Goal: Book appointment/travel/reservation

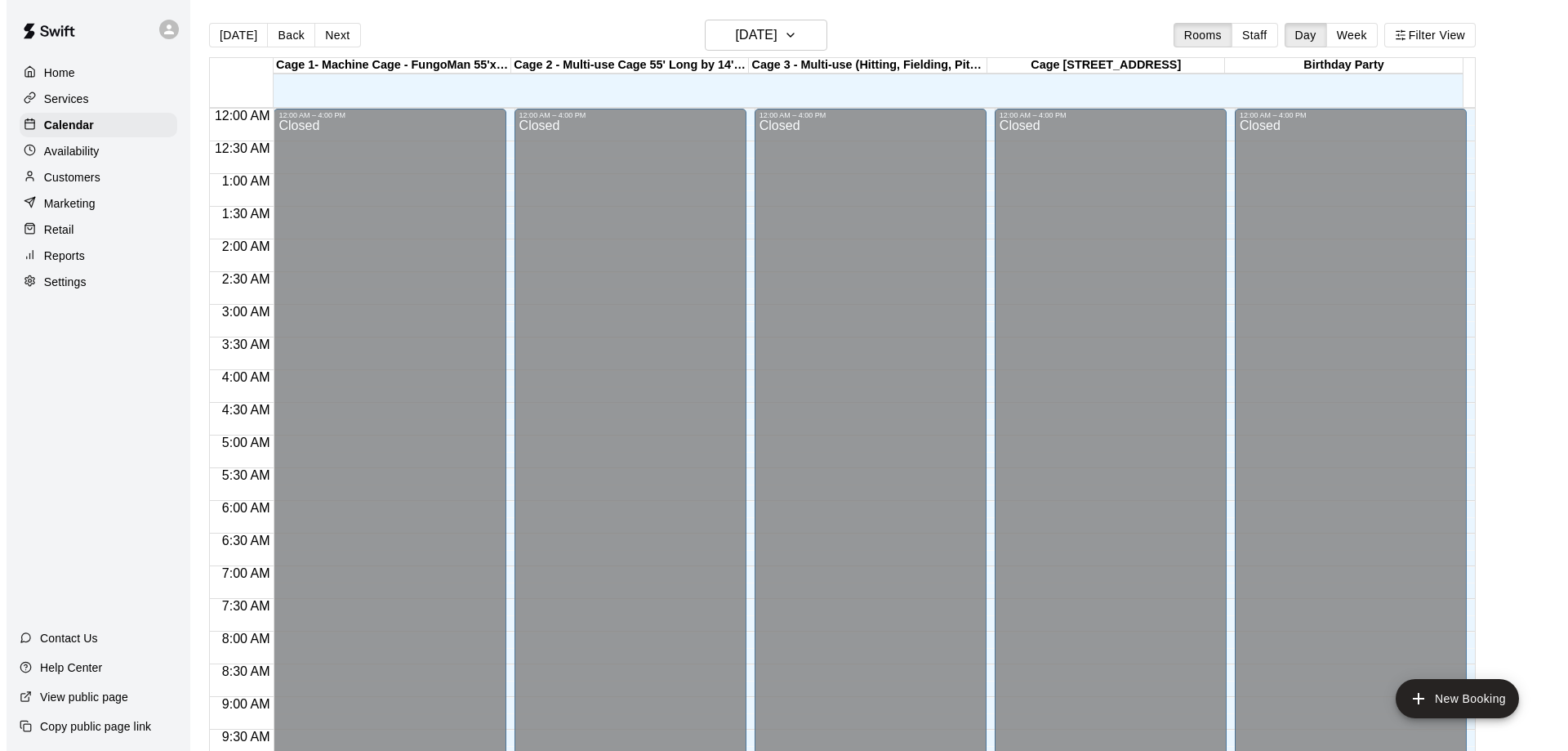
scroll to position [859, 0]
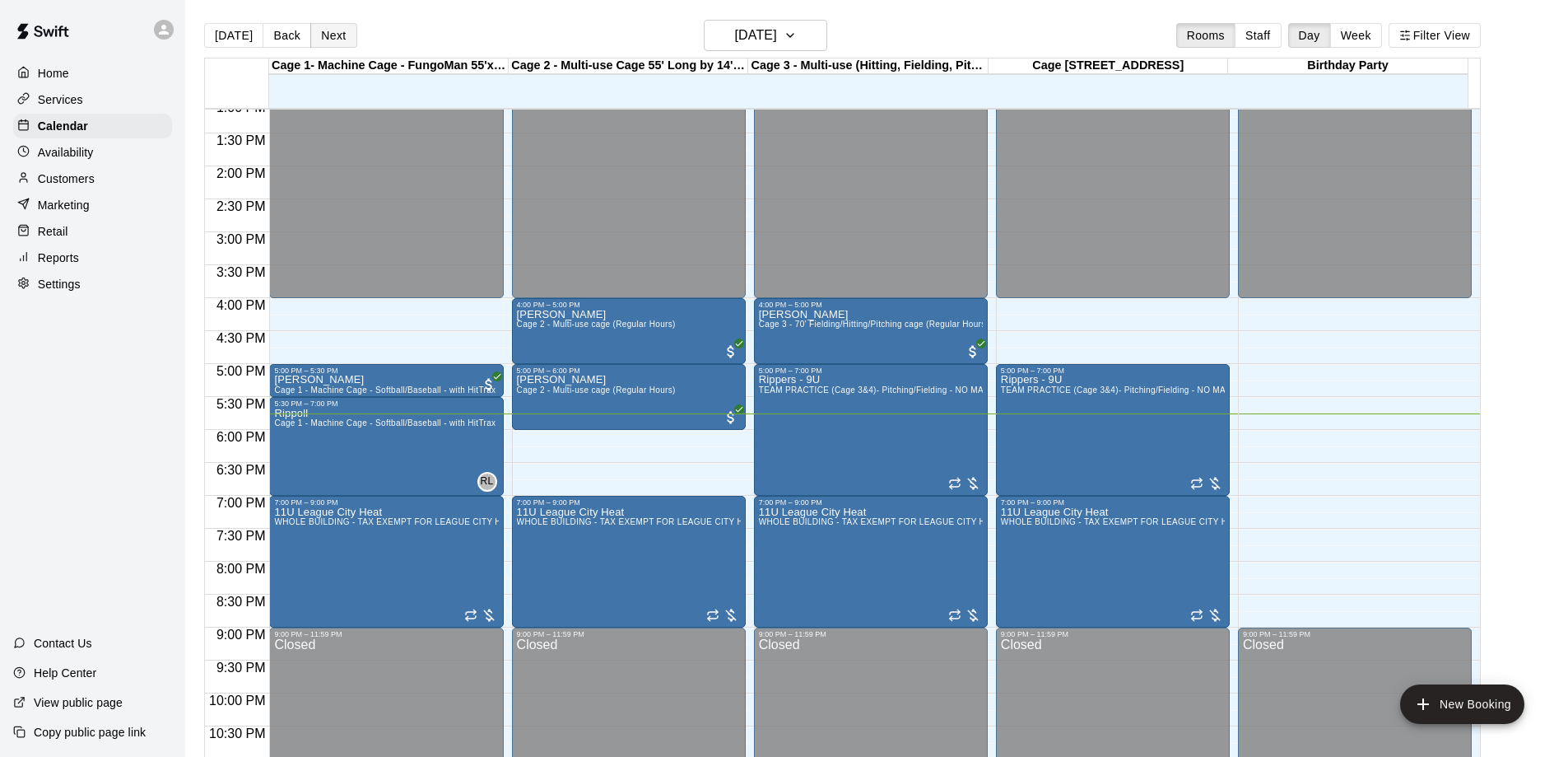
click at [326, 31] on button "Next" at bounding box center [333, 36] width 46 height 25
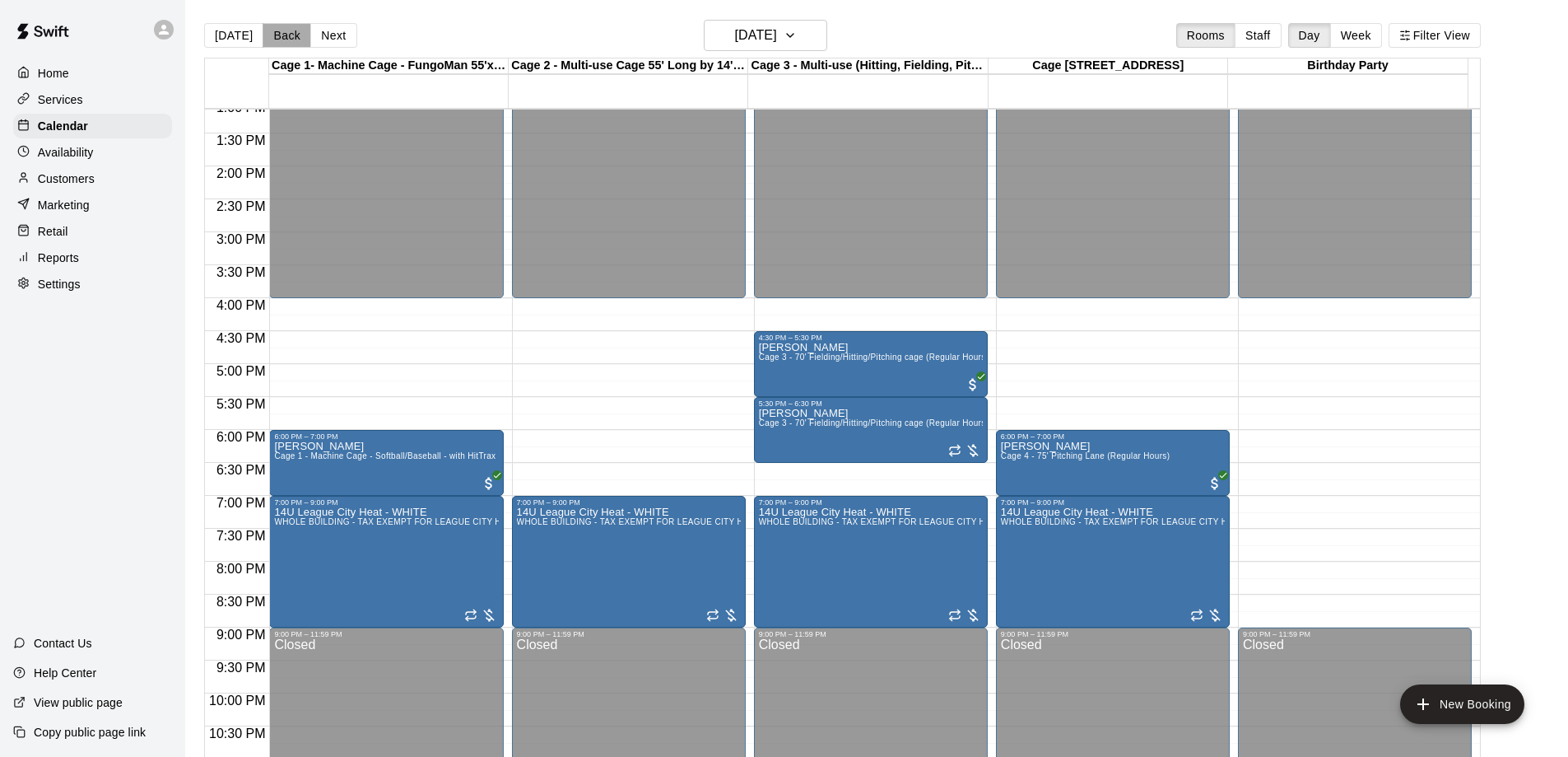
click at [269, 33] on button "Back" at bounding box center [287, 36] width 48 height 25
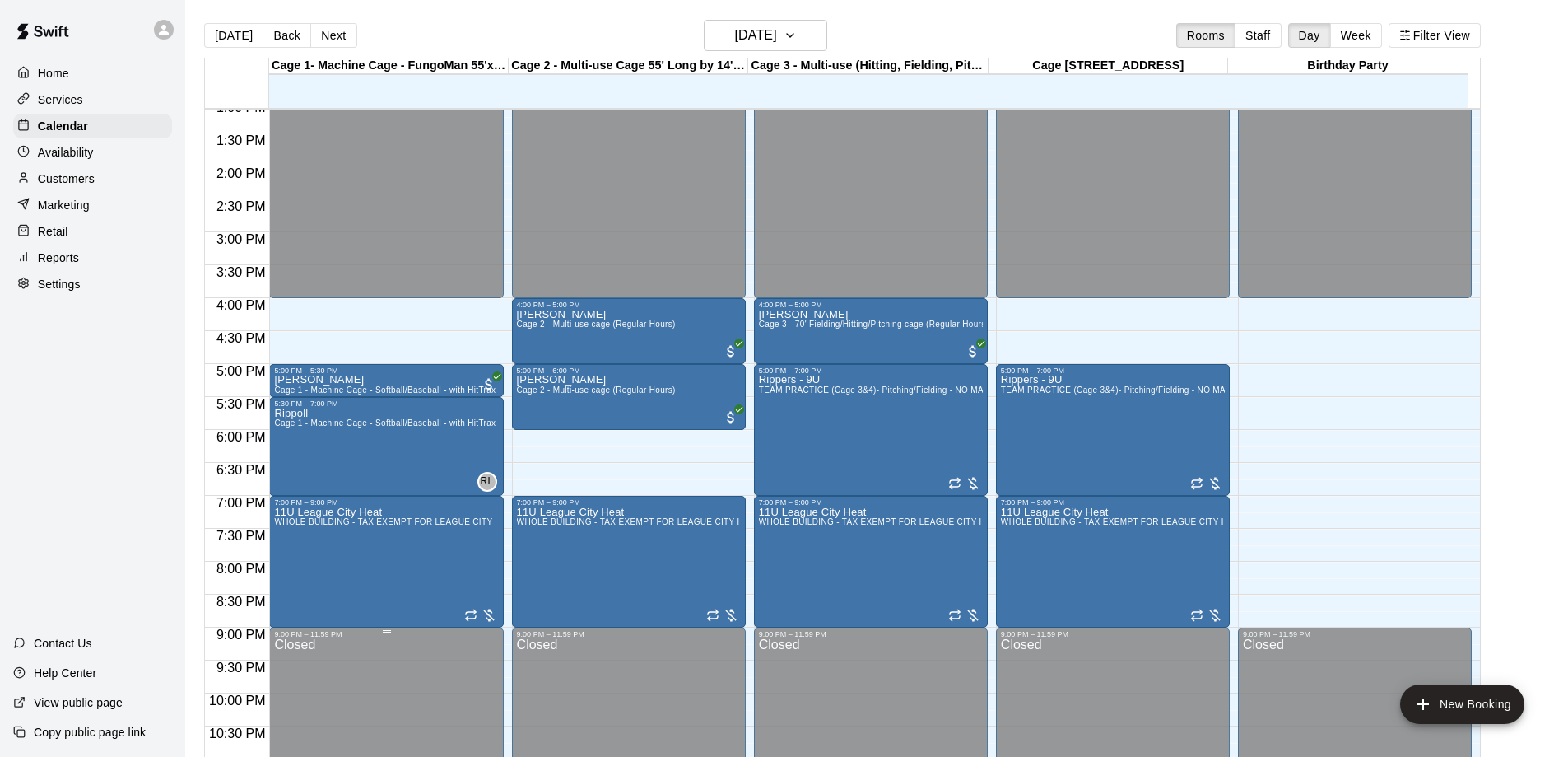
click at [377, 638] on div "9:00 PM – 11:59 PM" at bounding box center [386, 634] width 224 height 8
click at [1440, 698] on button "New Booking" at bounding box center [1462, 705] width 125 height 40
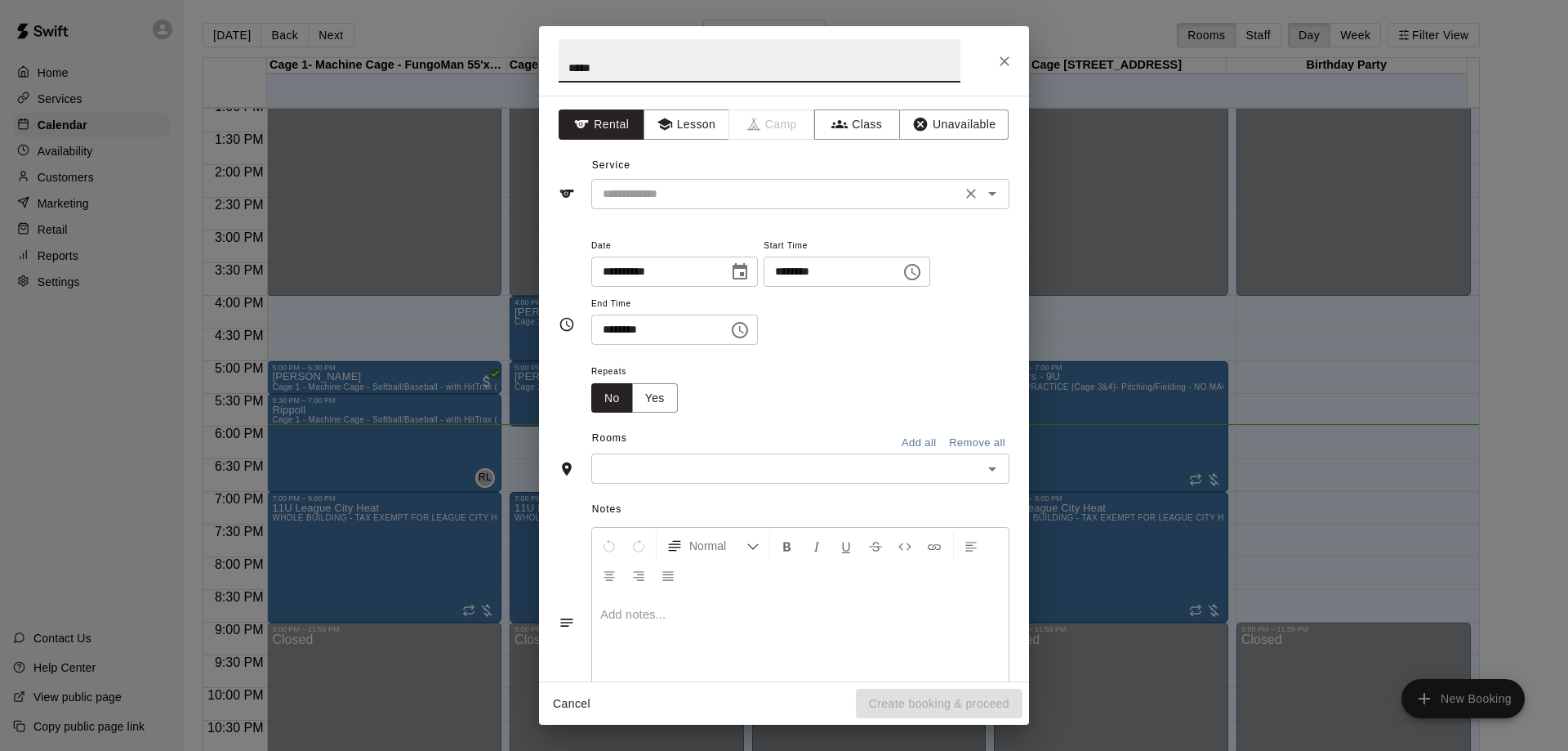
type input "*****"
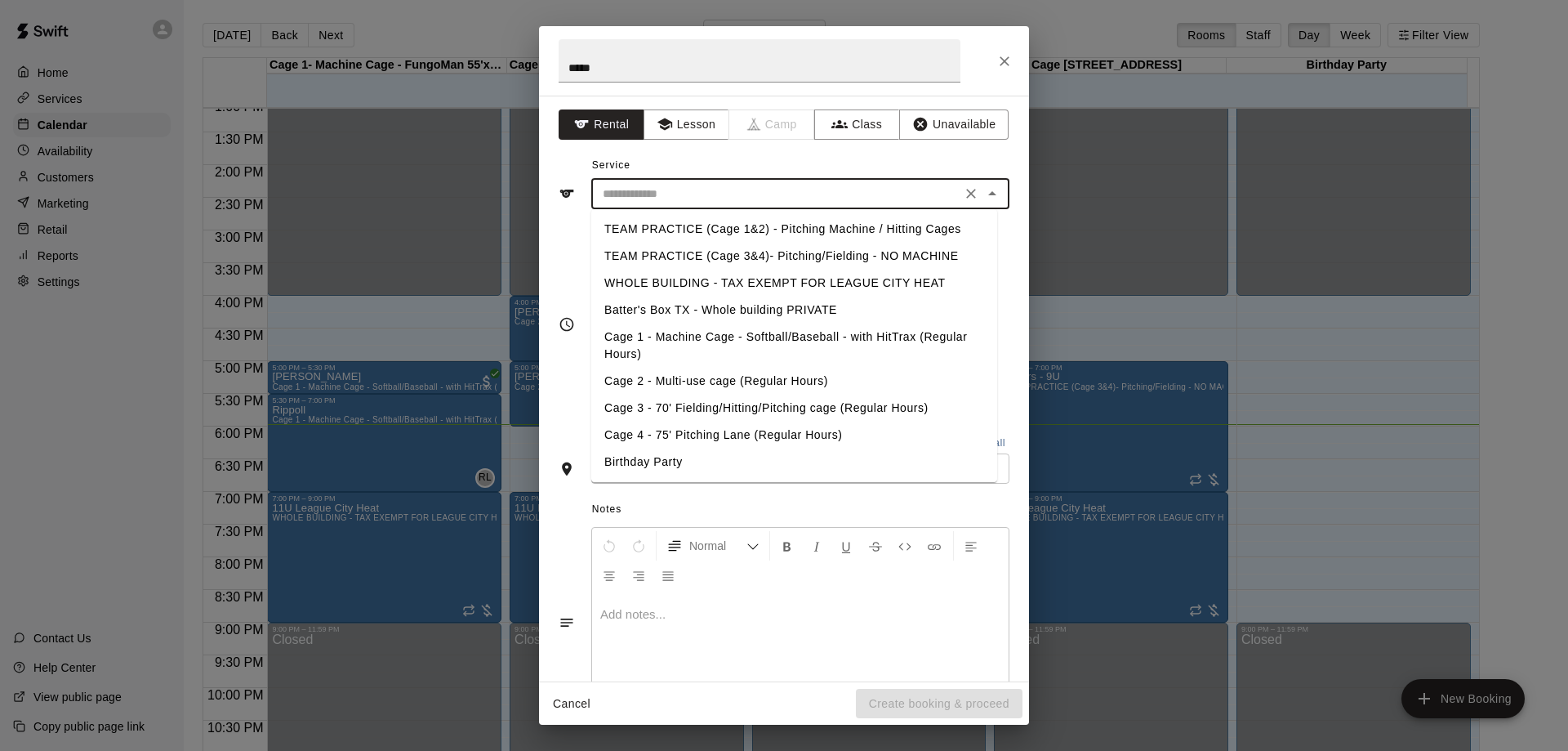
click at [746, 201] on input "text" at bounding box center [776, 194] width 360 height 21
click at [657, 332] on li "Cage 1 - Machine Cage - Softball/Baseball - with HitTrax (Regular Hours)" at bounding box center [794, 345] width 406 height 44
type input "**********"
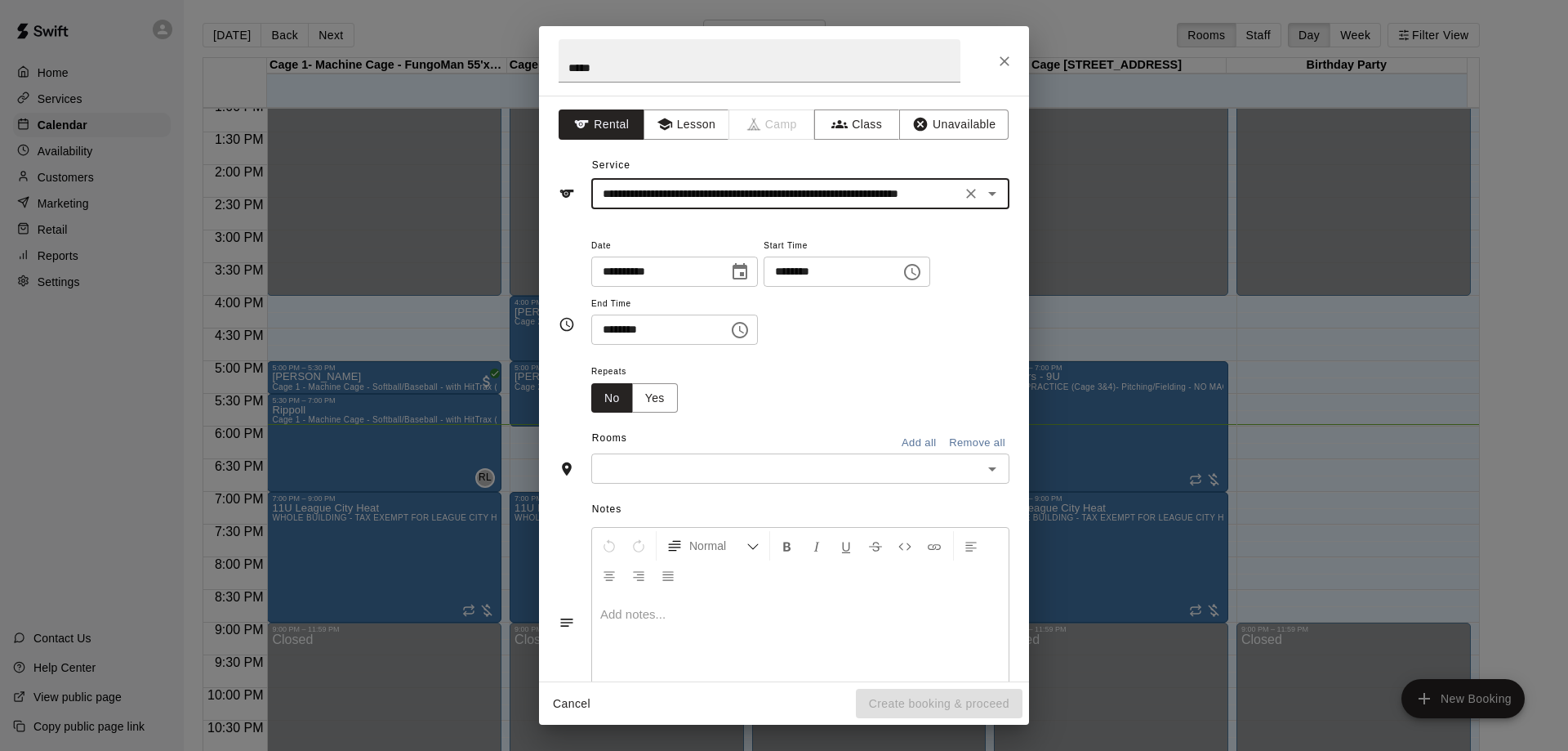
click at [811, 273] on input "********" at bounding box center [826, 272] width 125 height 31
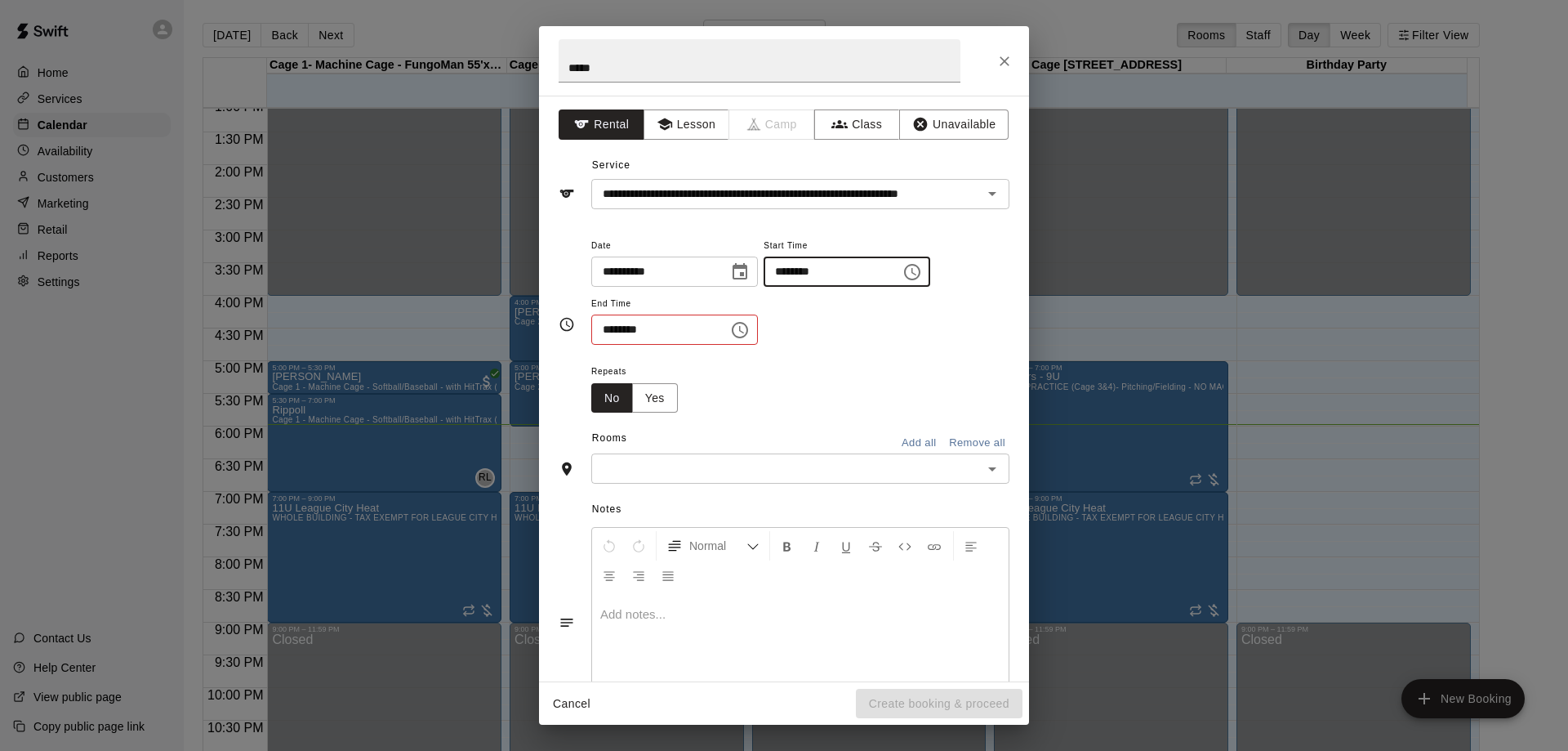
type input "********"
click at [602, 337] on input "********" at bounding box center [654, 329] width 125 height 31
type input "********"
click at [759, 403] on div "Repeats No Yes" at bounding box center [800, 387] width 418 height 51
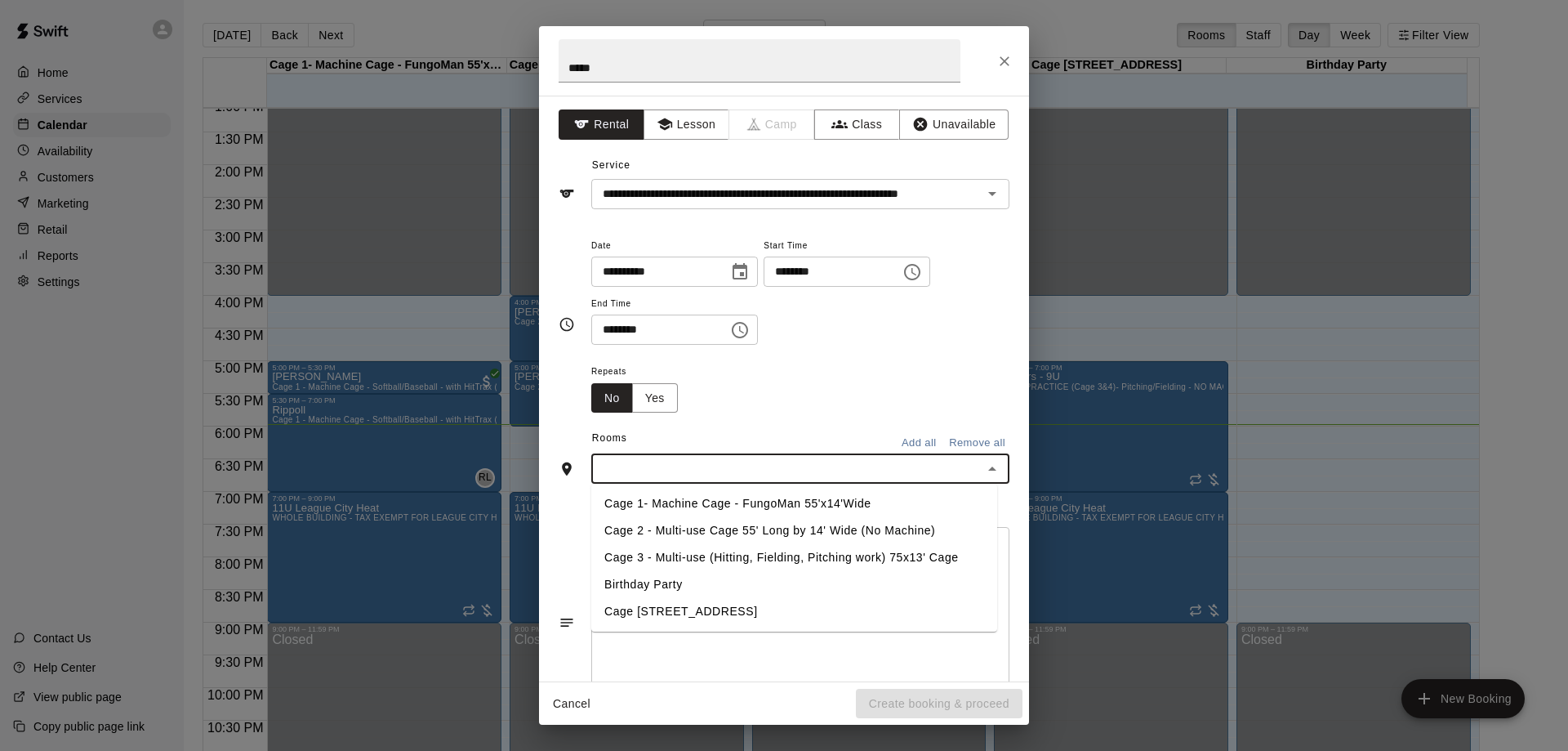
click at [718, 462] on input "text" at bounding box center [787, 468] width 381 height 21
click at [695, 510] on li "Cage 1- Machine Cage - FungoMan 55'x14'Wide" at bounding box center [794, 503] width 406 height 27
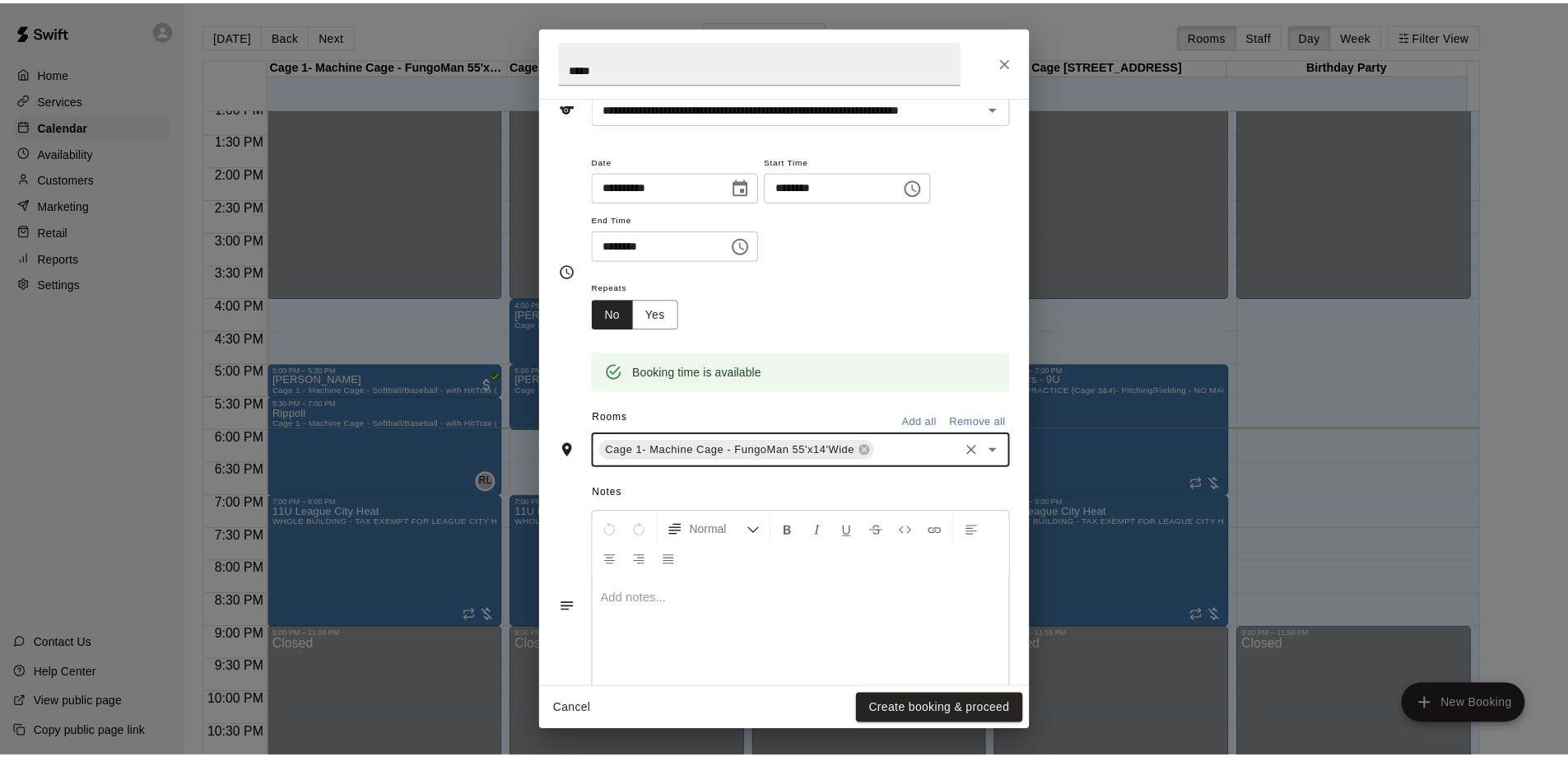
scroll to position [133, 0]
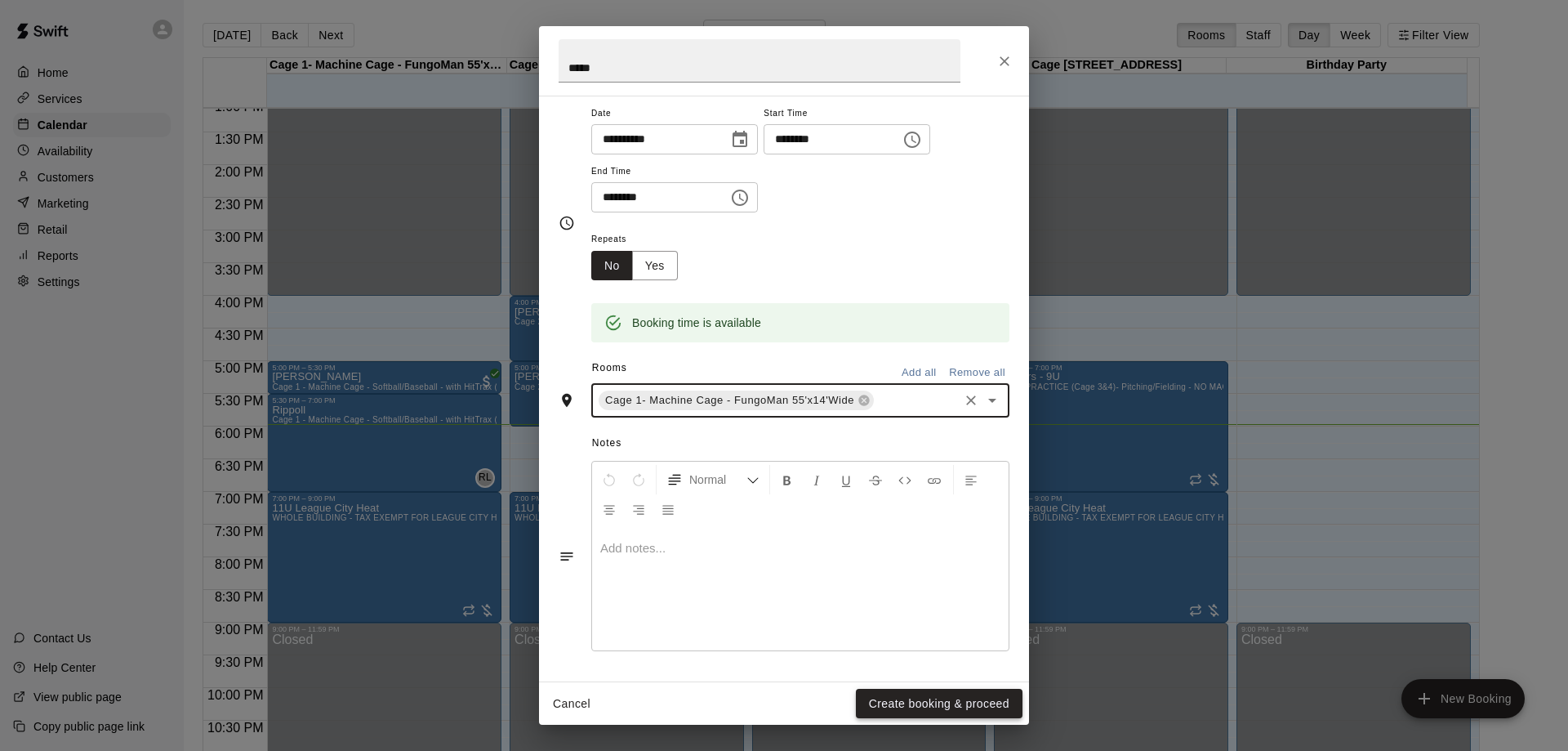
click at [901, 697] on button "Create booking & proceed" at bounding box center [939, 704] width 167 height 31
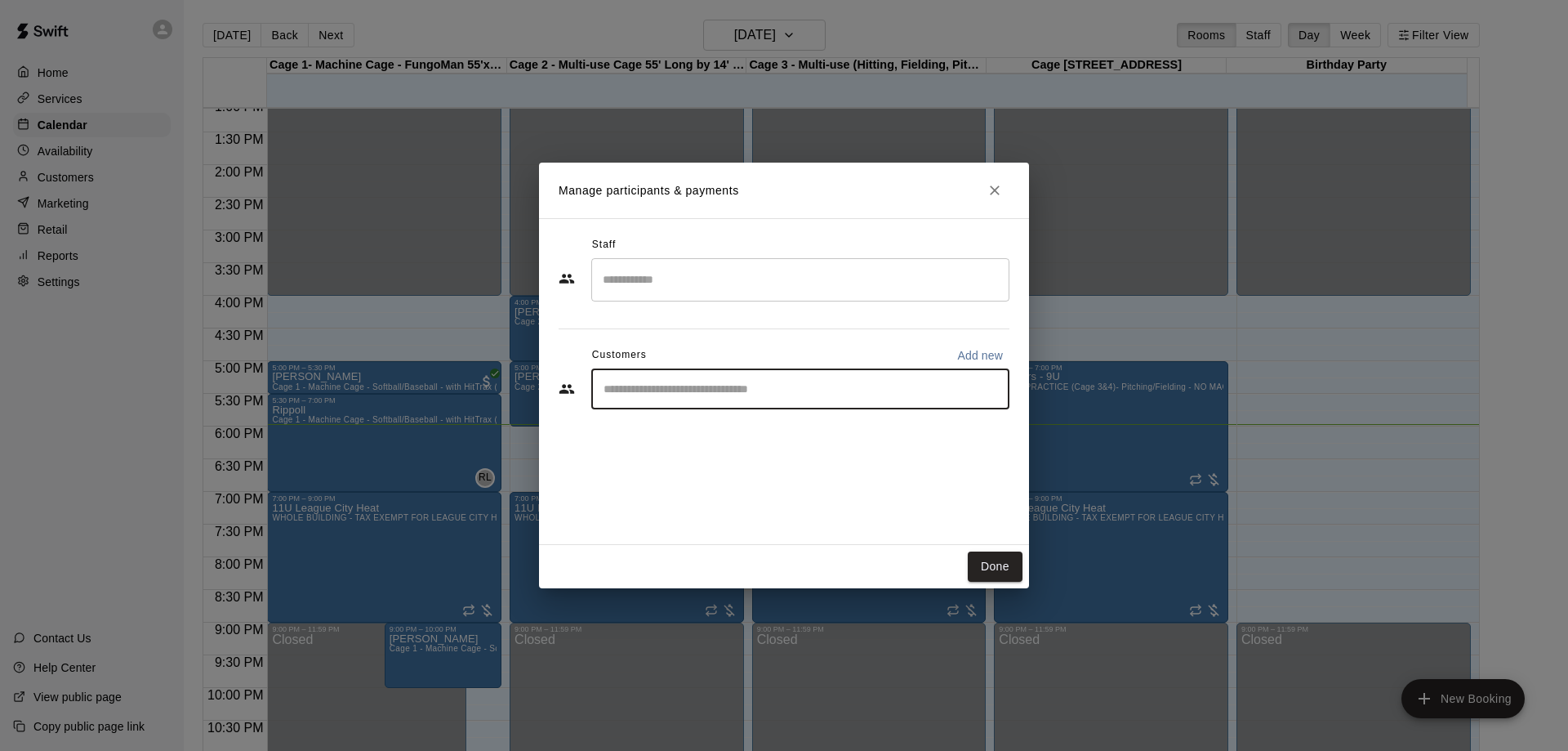
click at [688, 393] on input "Start typing to search customers..." at bounding box center [800, 389] width 403 height 17
type input "*****"
click at [688, 425] on p "[PERSON_NAME]" at bounding box center [686, 427] width 100 height 17
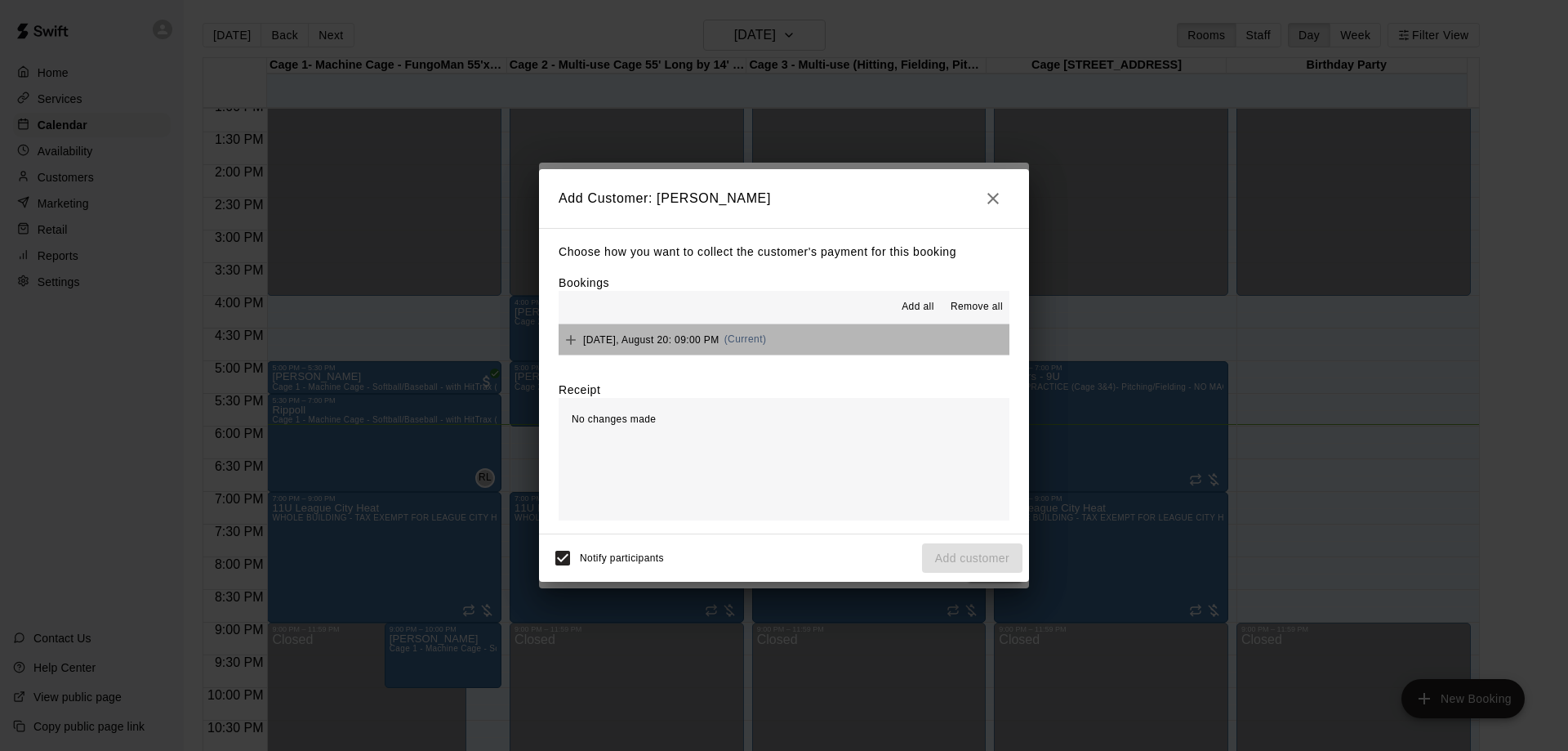
click at [869, 342] on button "[DATE], August 20: 09:00 PM (Current)" at bounding box center [784, 339] width 451 height 31
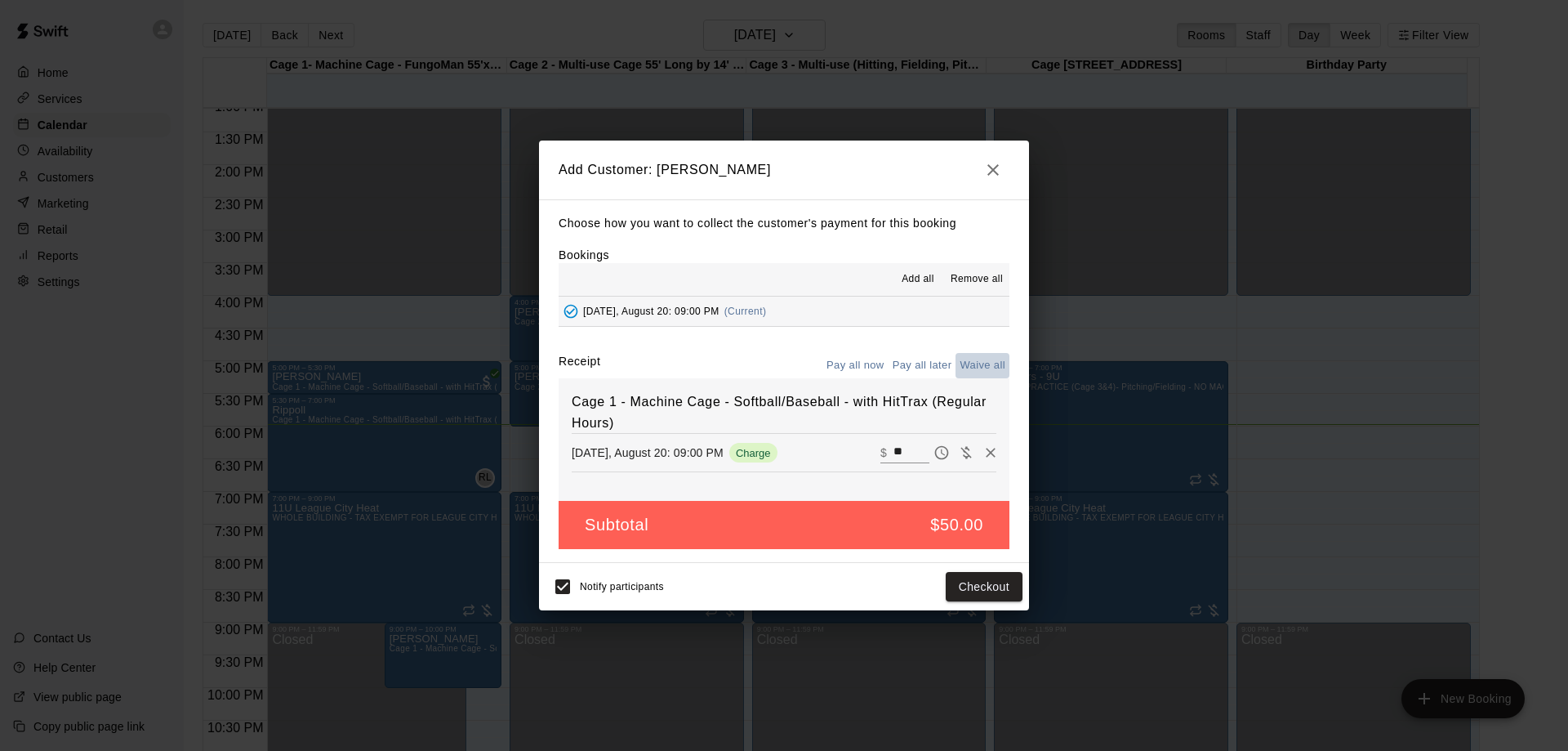
click at [976, 364] on button "Waive all" at bounding box center [982, 366] width 54 height 26
type input "*"
click at [979, 585] on button "Add customer" at bounding box center [972, 587] width 101 height 31
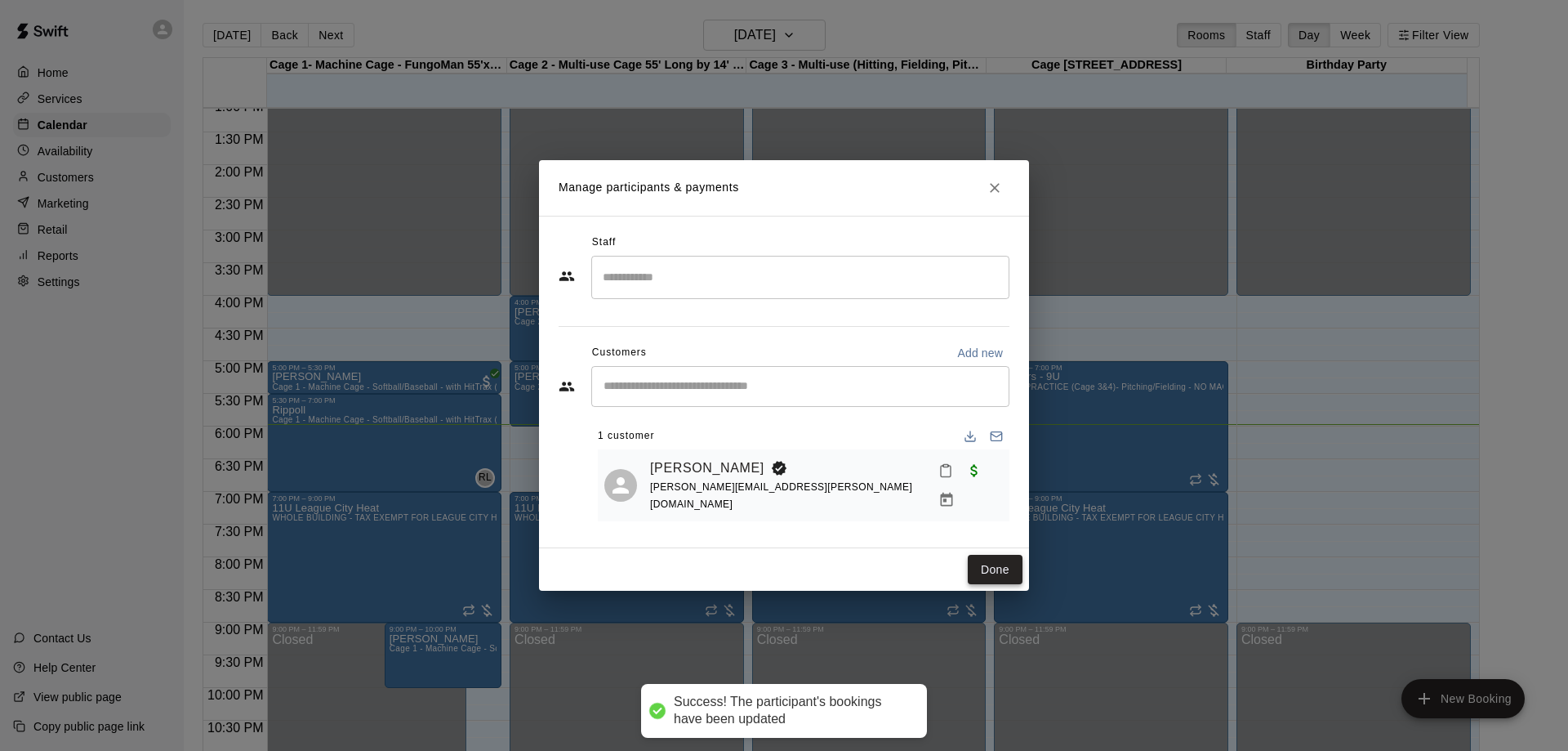
click at [982, 568] on button "Done" at bounding box center [995, 569] width 54 height 31
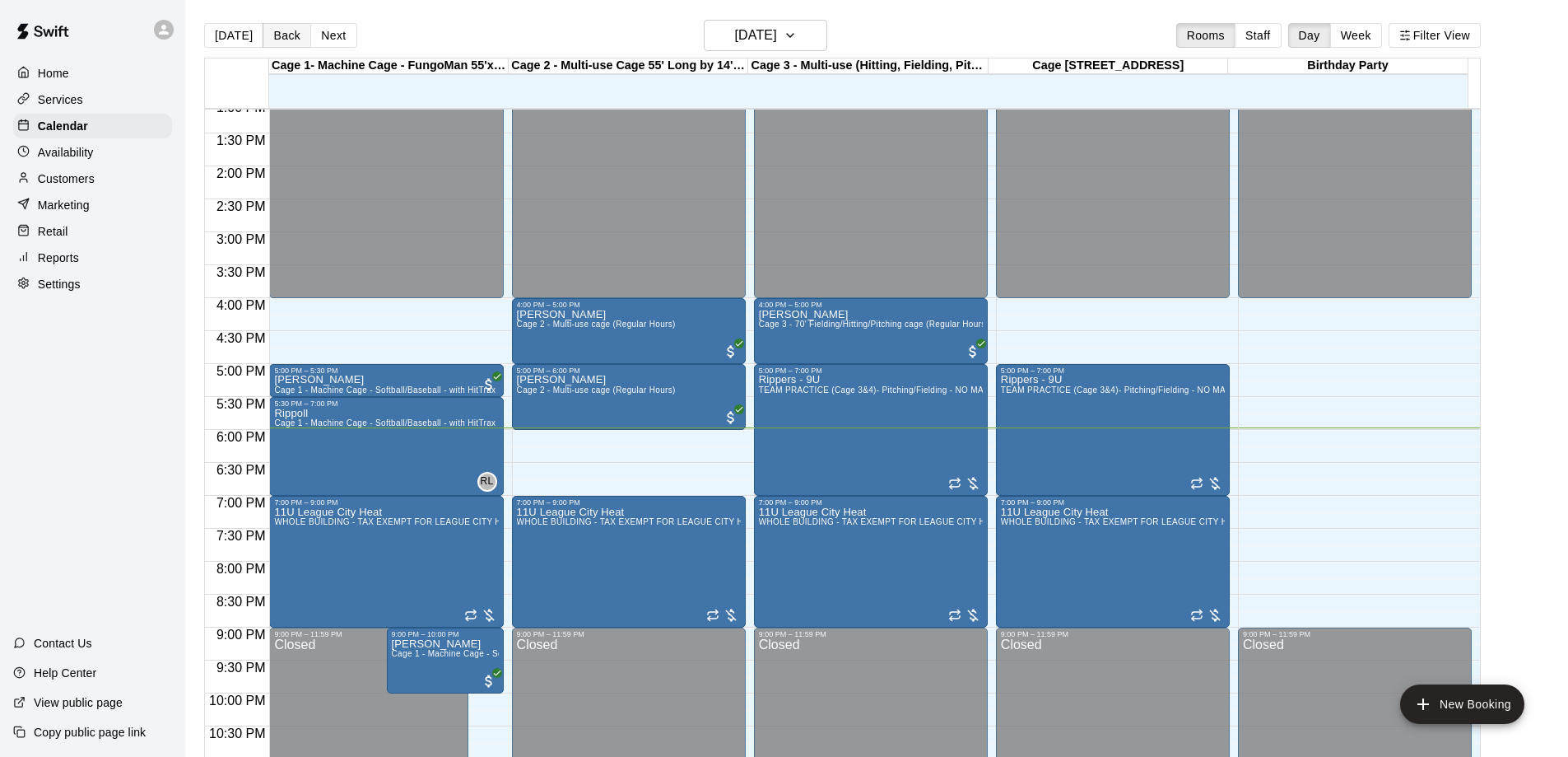
click at [287, 29] on button "Back" at bounding box center [287, 36] width 48 height 25
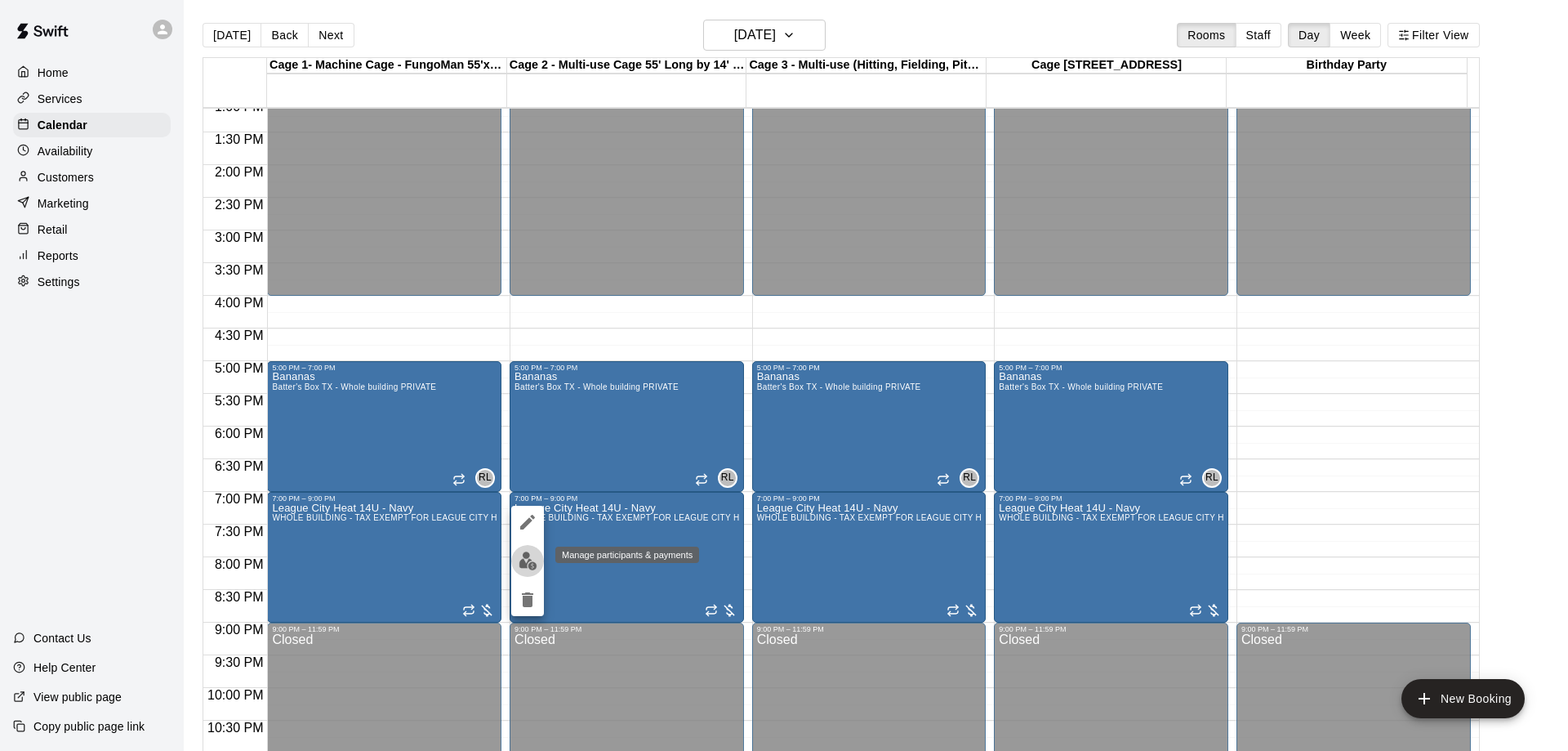
click at [532, 559] on img "edit" at bounding box center [528, 560] width 19 height 19
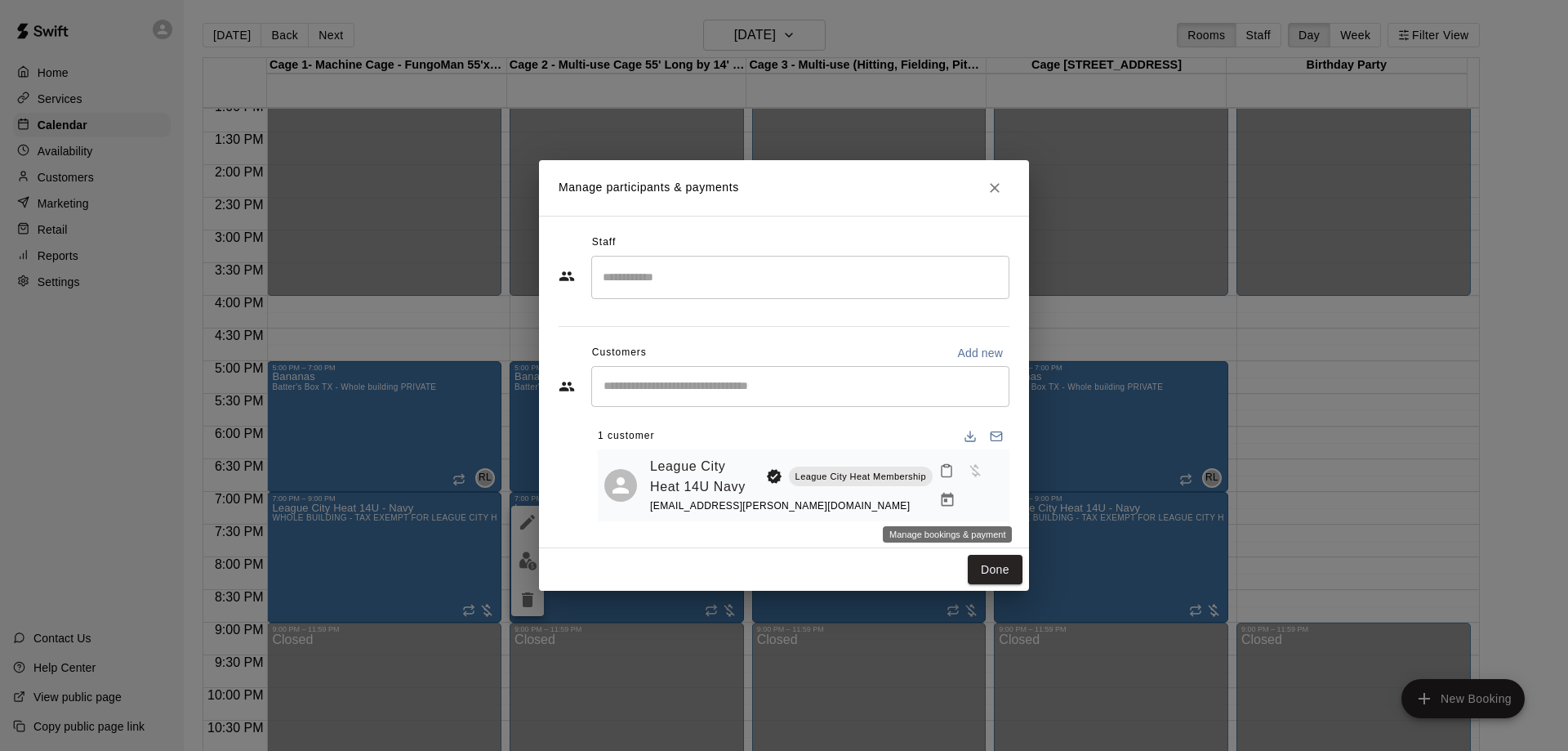
click at [952, 503] on icon "Manage bookings & payment" at bounding box center [948, 500] width 16 height 17
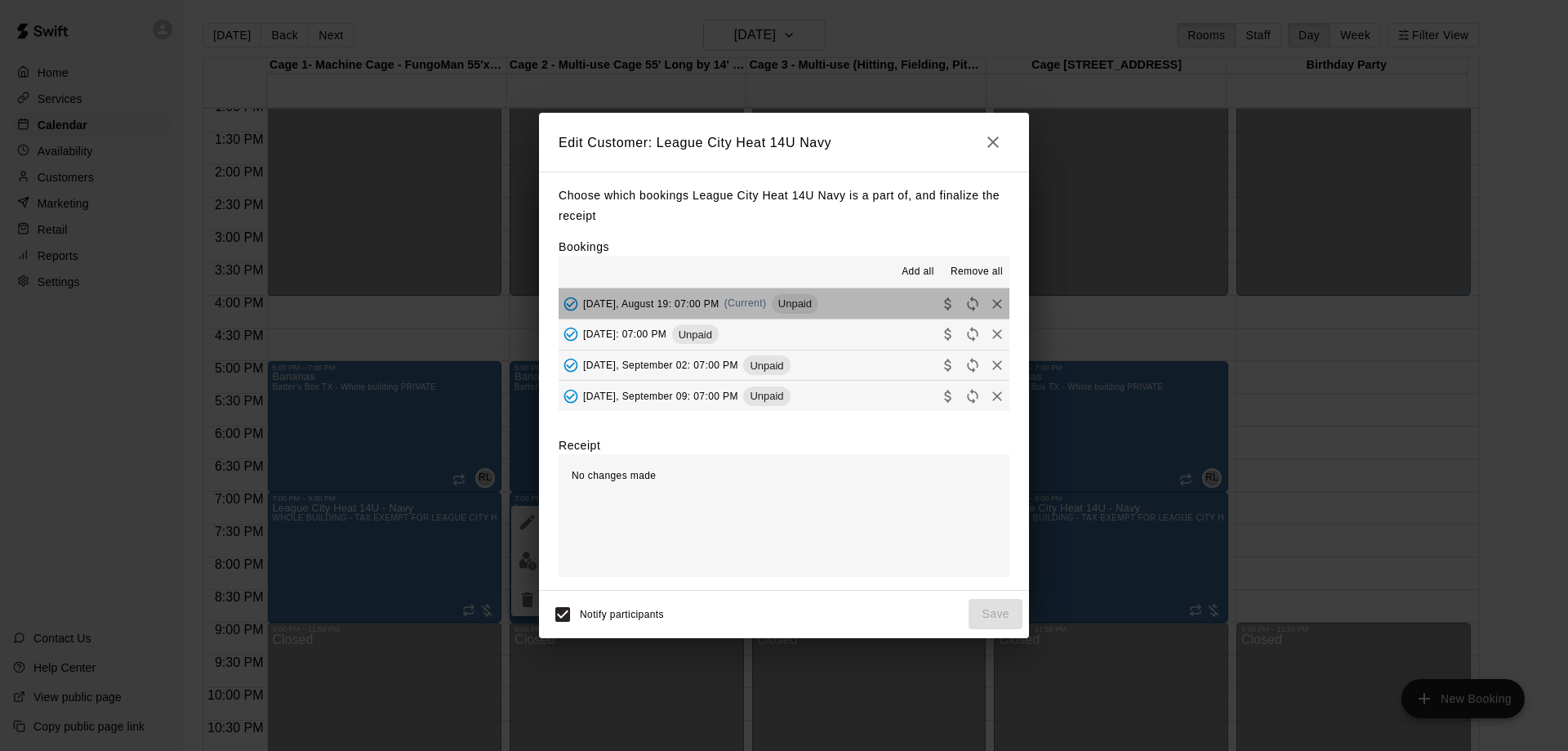
click at [866, 305] on button "[DATE], August 19: 07:00 PM (Current) Unpaid" at bounding box center [784, 304] width 451 height 31
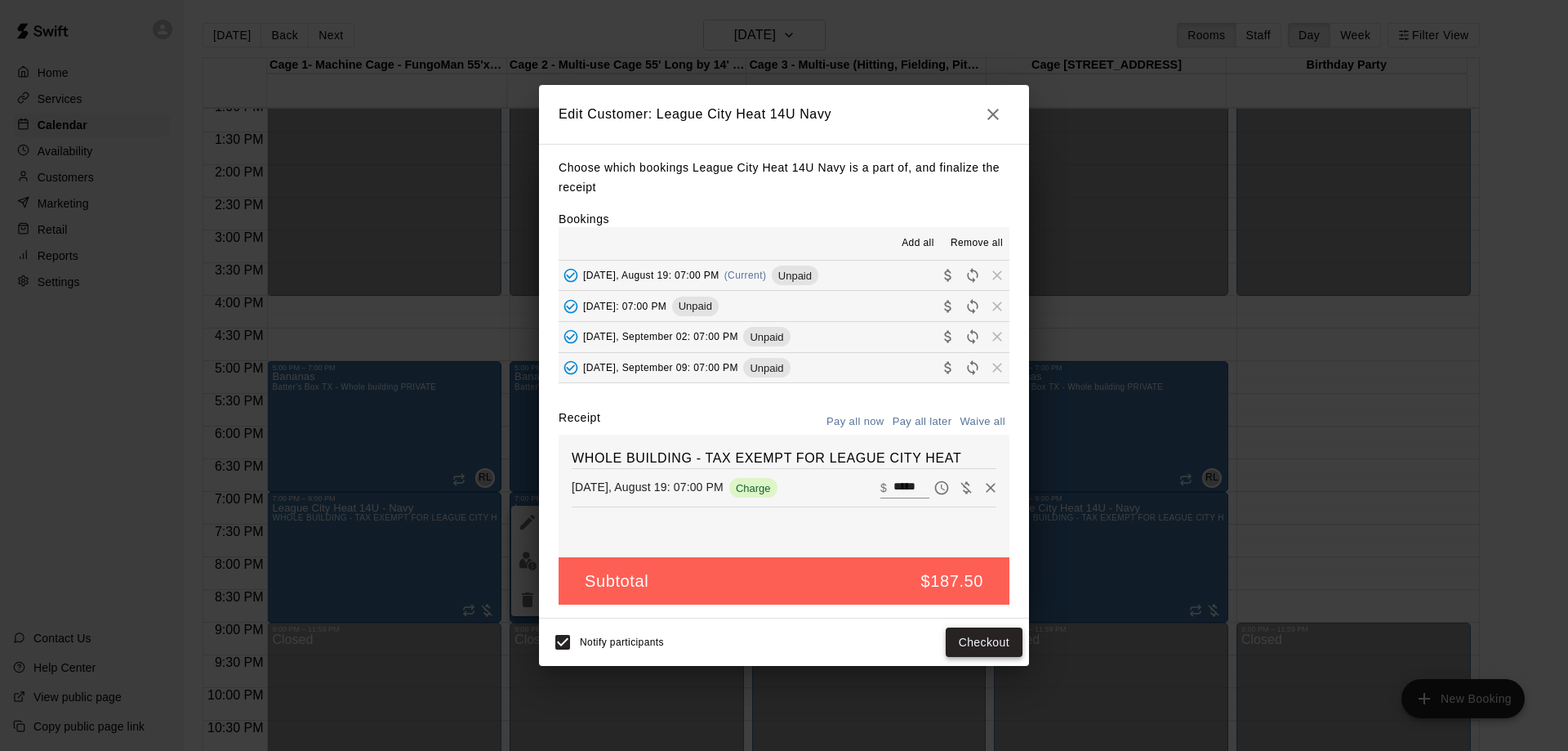
click at [972, 645] on button "Checkout" at bounding box center [984, 642] width 77 height 31
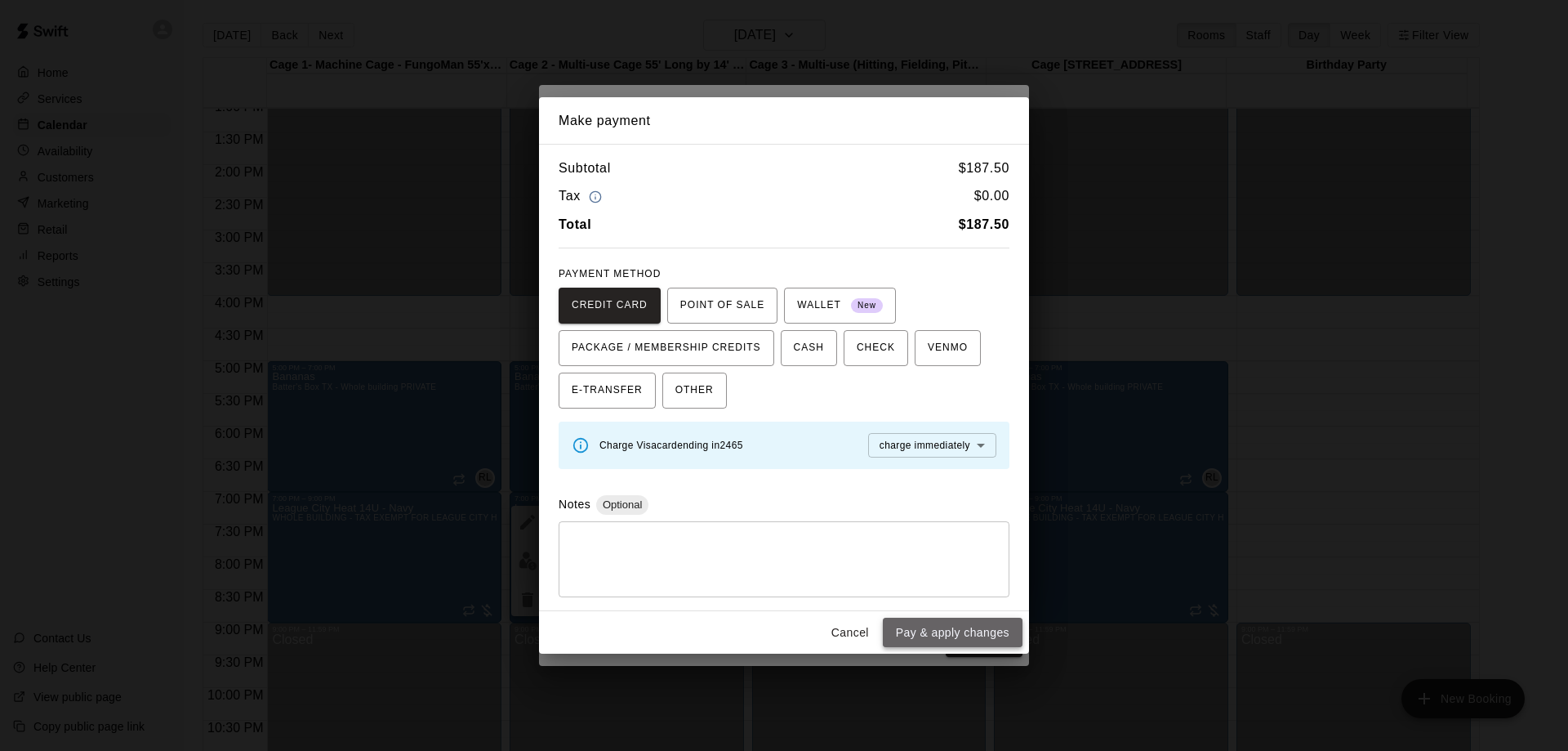
click at [975, 629] on button "Pay & apply changes" at bounding box center [952, 633] width 139 height 31
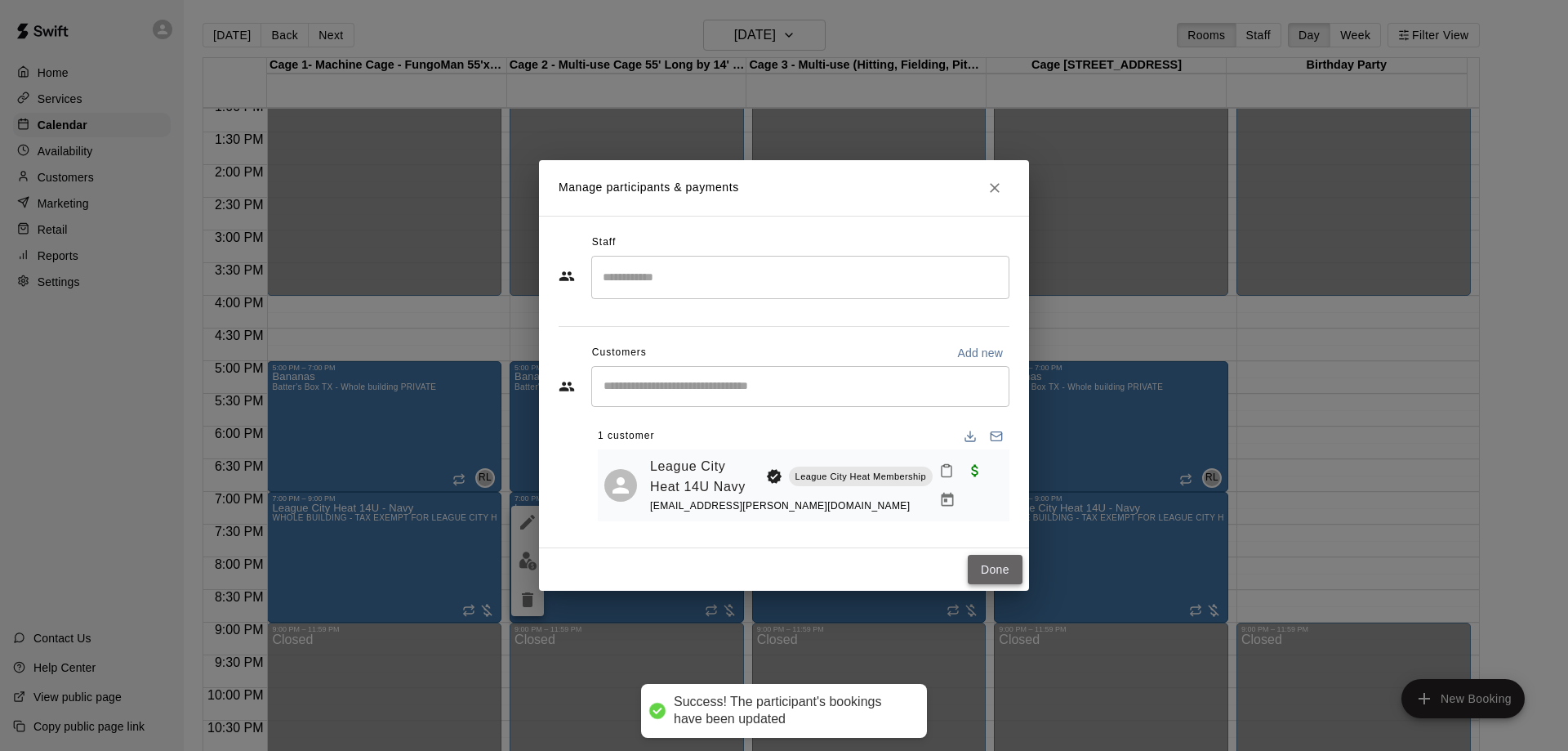
click at [984, 565] on button "Done" at bounding box center [995, 569] width 54 height 31
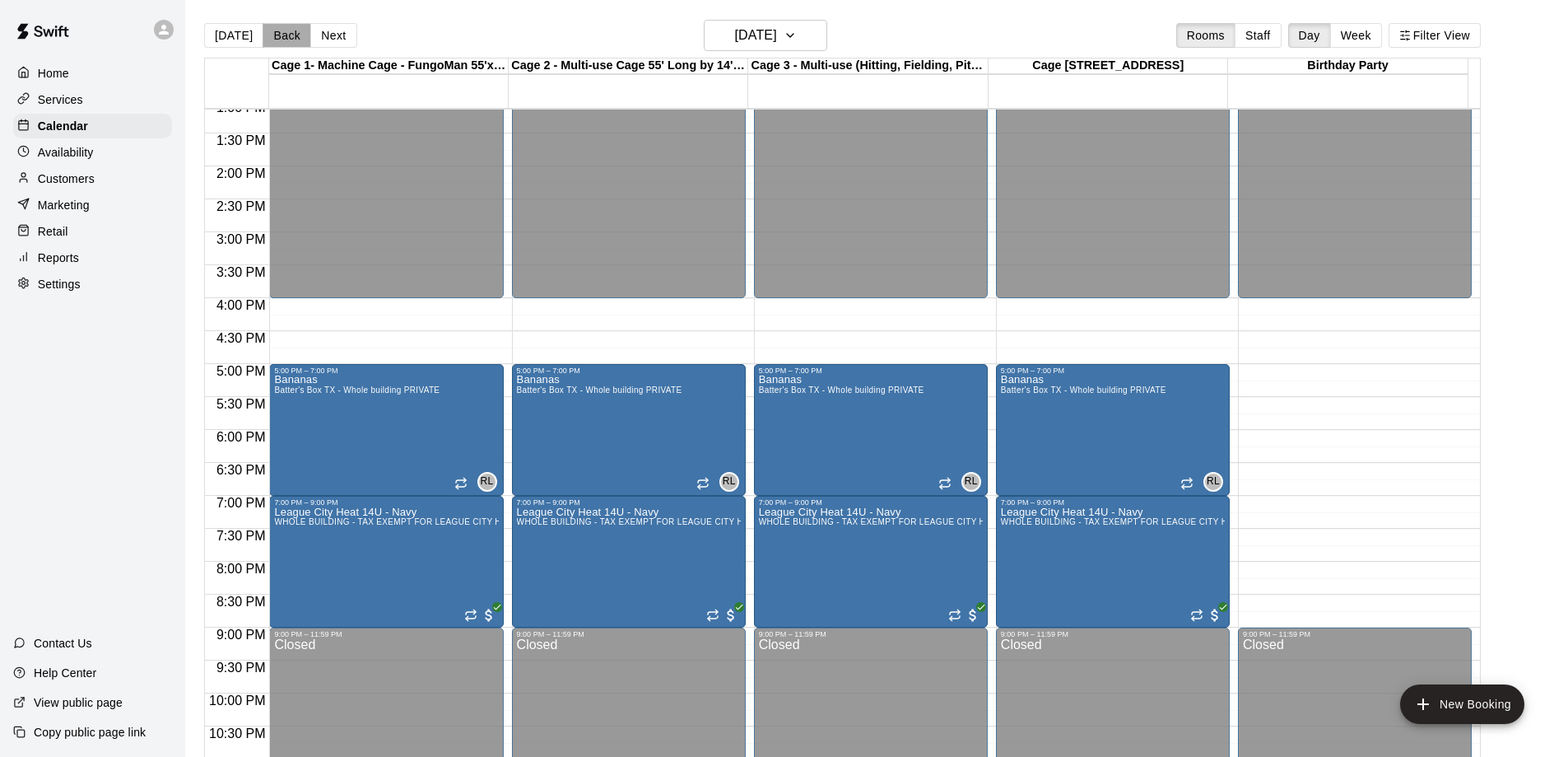
click at [276, 41] on button "Back" at bounding box center [287, 36] width 48 height 25
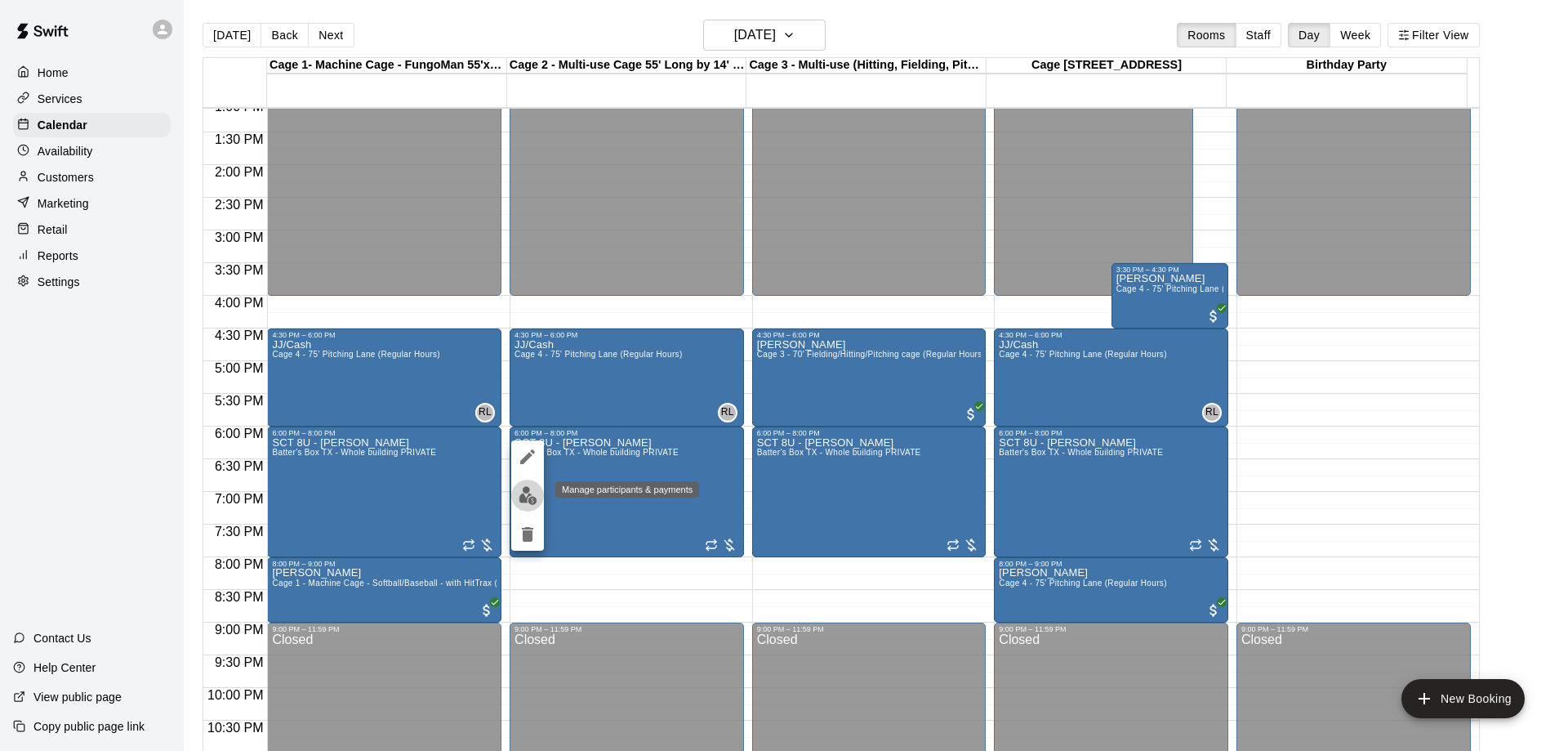
click at [532, 496] on img "edit" at bounding box center [528, 495] width 19 height 19
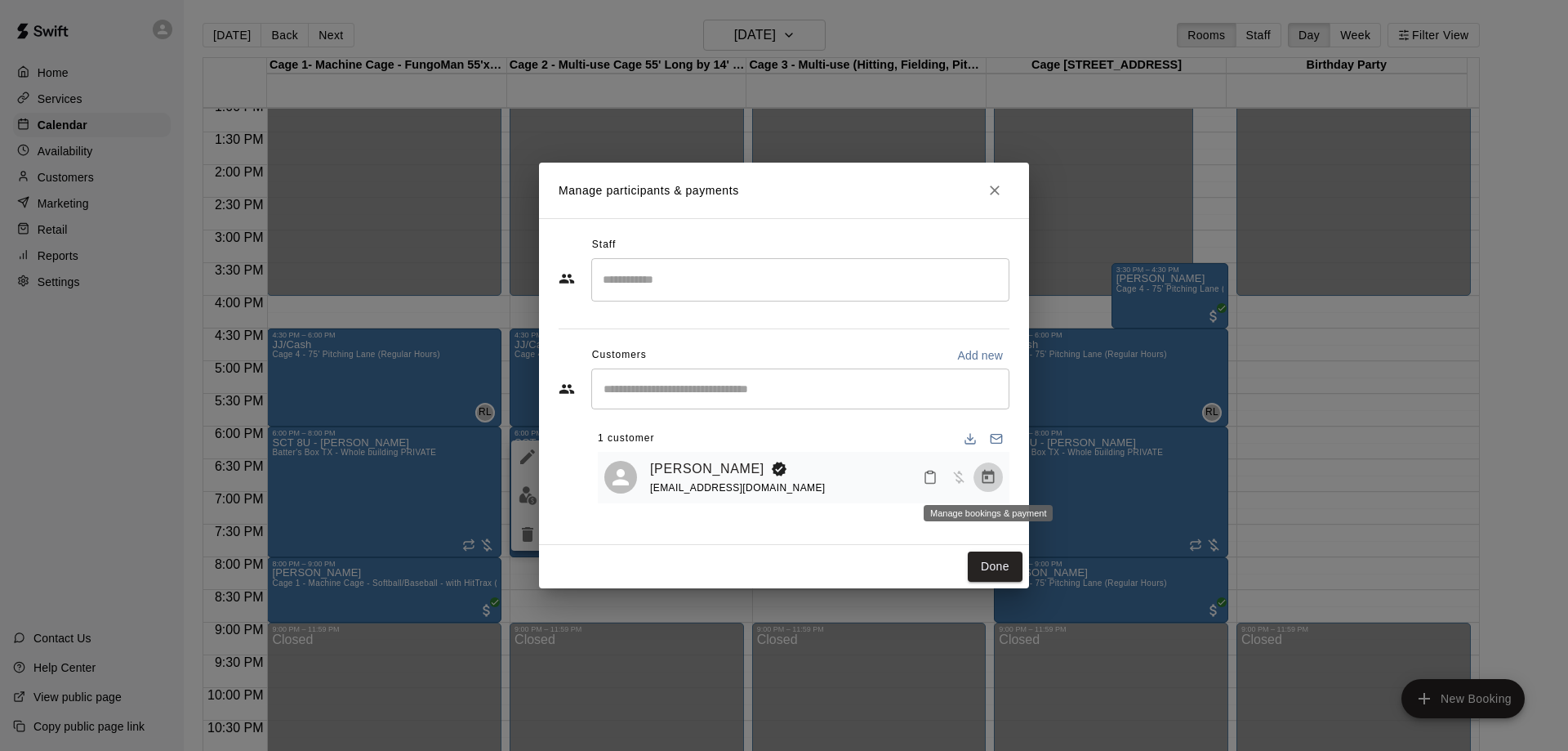
click at [983, 478] on icon "Manage bookings & payment" at bounding box center [988, 476] width 12 height 14
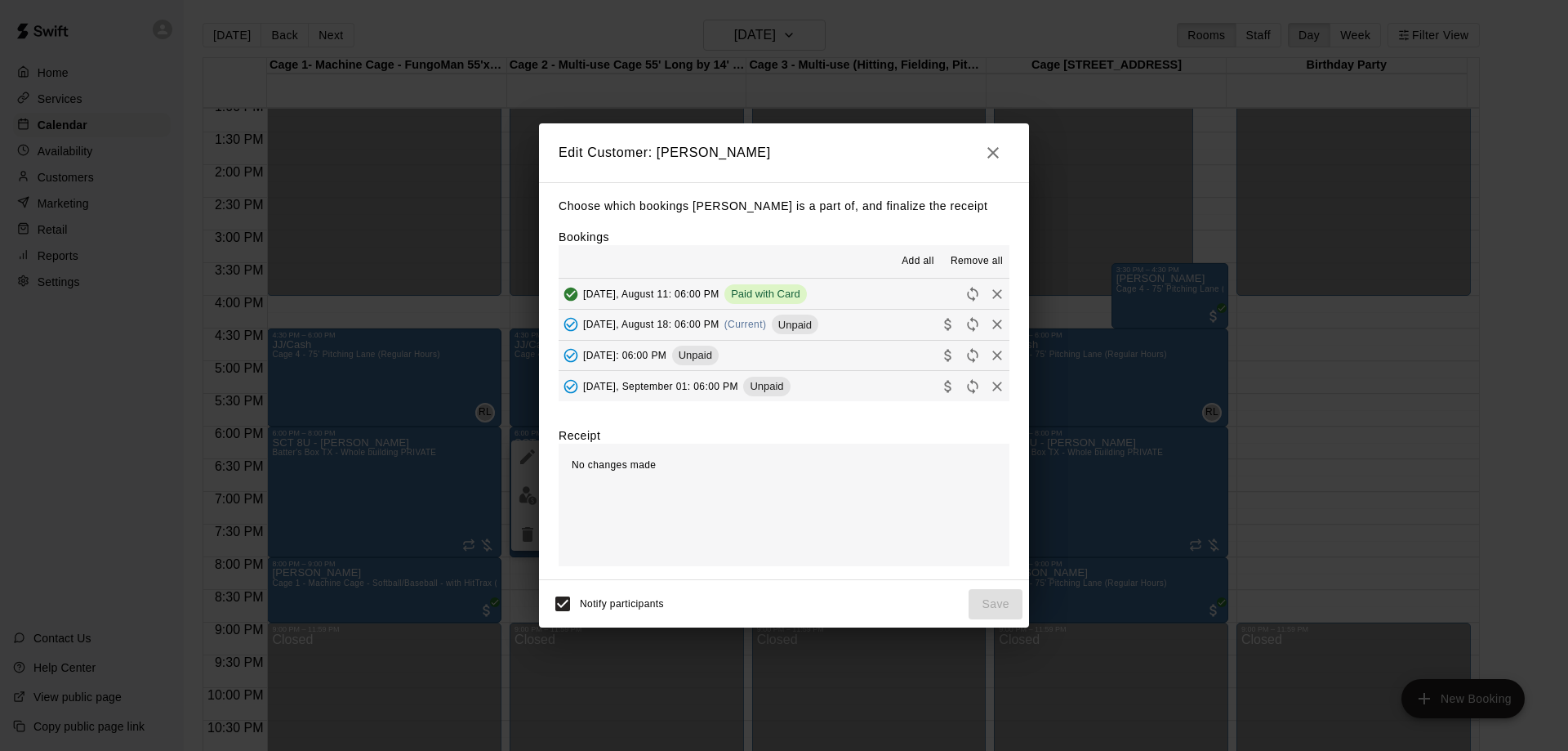
click at [837, 322] on button "[DATE], August 18: 06:00 PM (Current) Unpaid" at bounding box center [784, 324] width 451 height 31
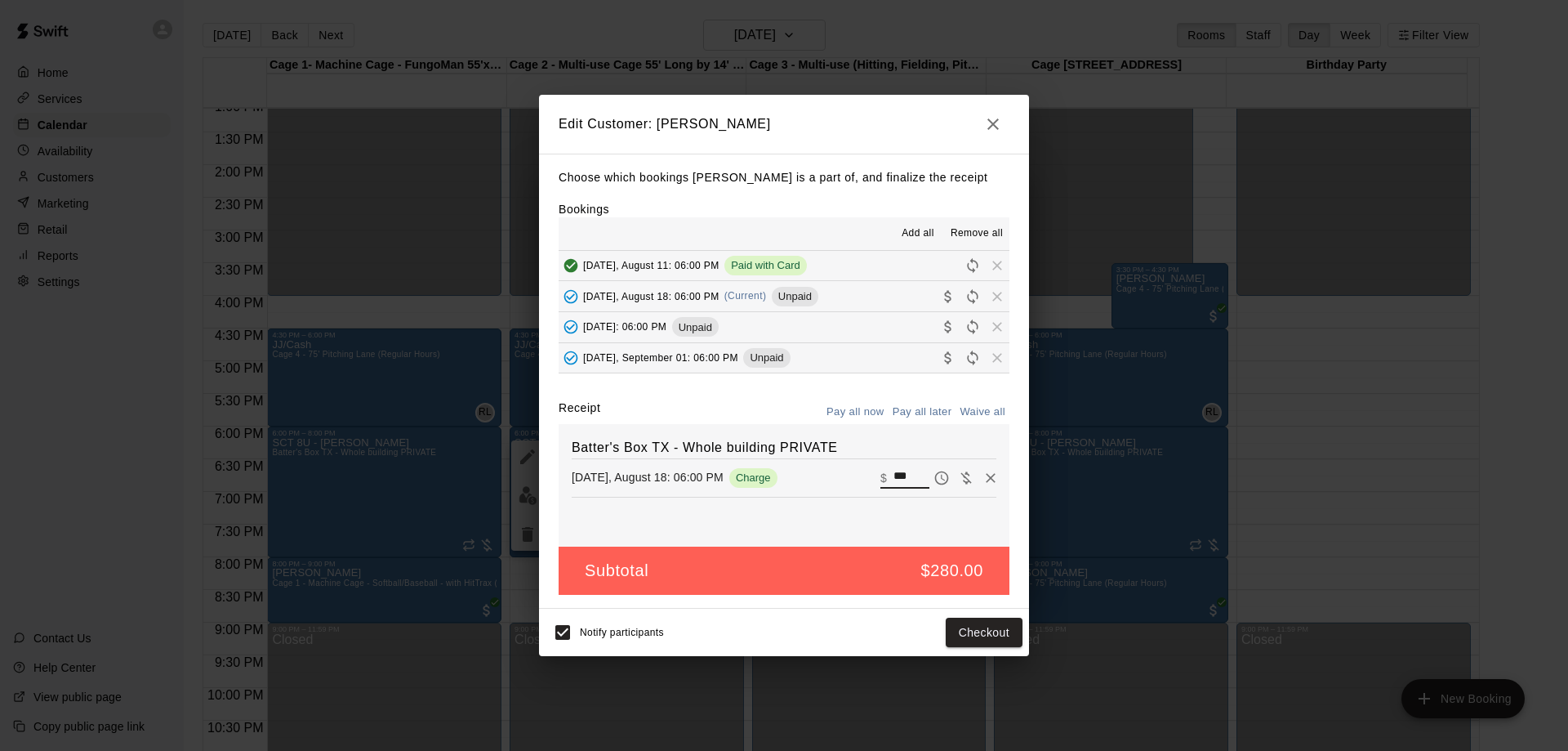
drag, startPoint x: 902, startPoint y: 474, endPoint x: 869, endPoint y: 486, distance: 35.1
click at [880, 486] on div "​ $ ***" at bounding box center [904, 478] width 49 height 21
type input "***"
click at [980, 626] on button "Checkout" at bounding box center [984, 633] width 77 height 31
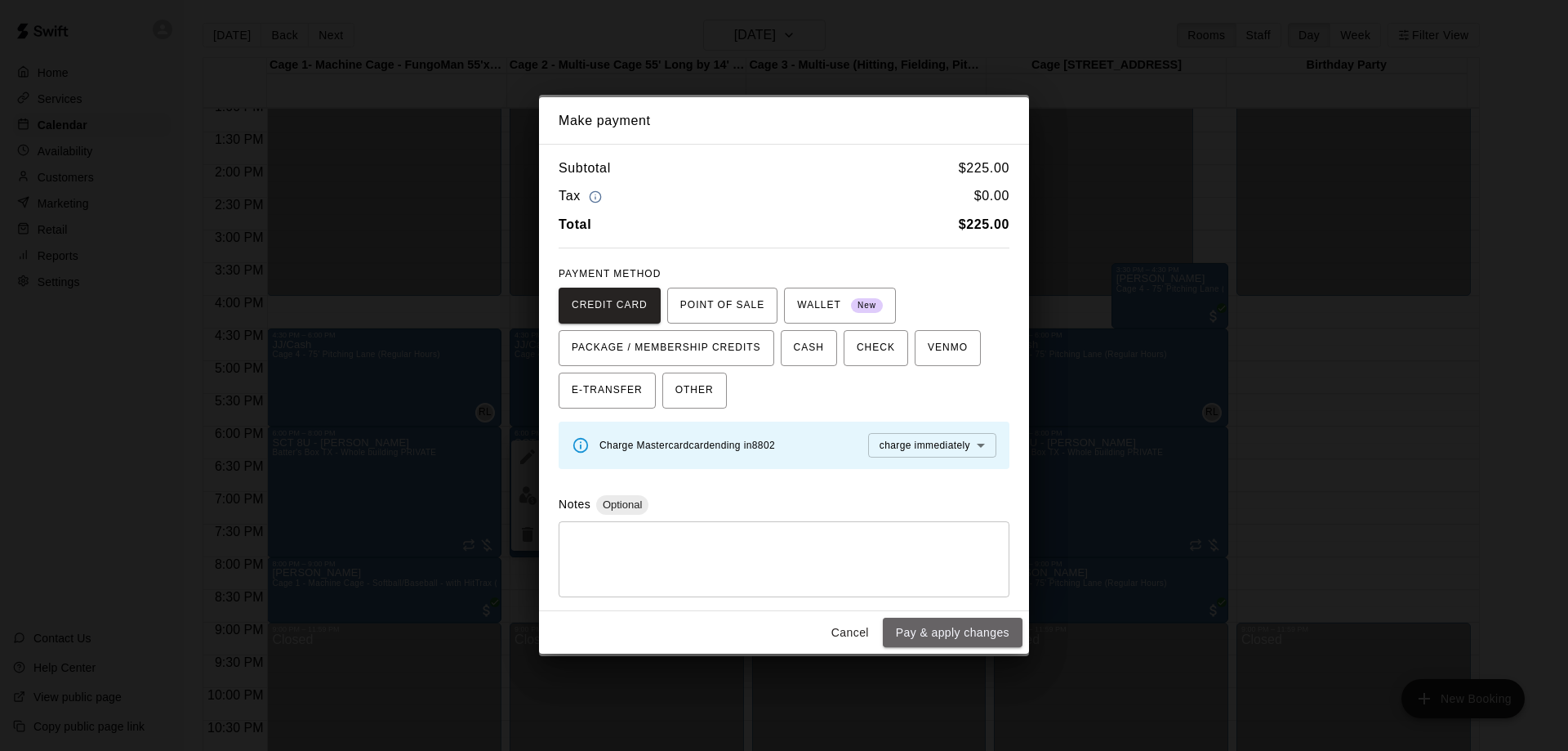
click at [981, 626] on button "Pay & apply changes" at bounding box center [952, 633] width 139 height 31
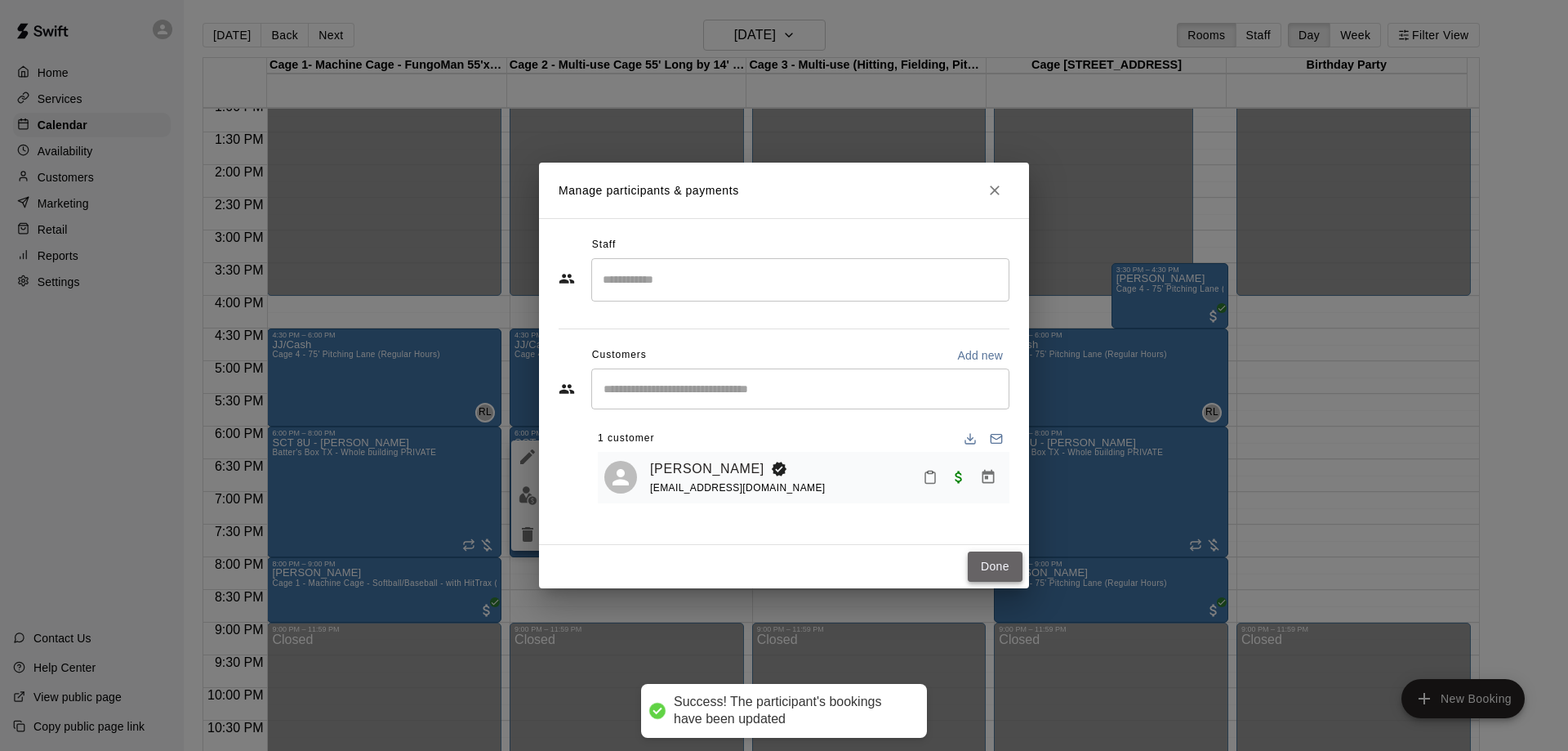
click at [986, 561] on button "Done" at bounding box center [995, 566] width 54 height 31
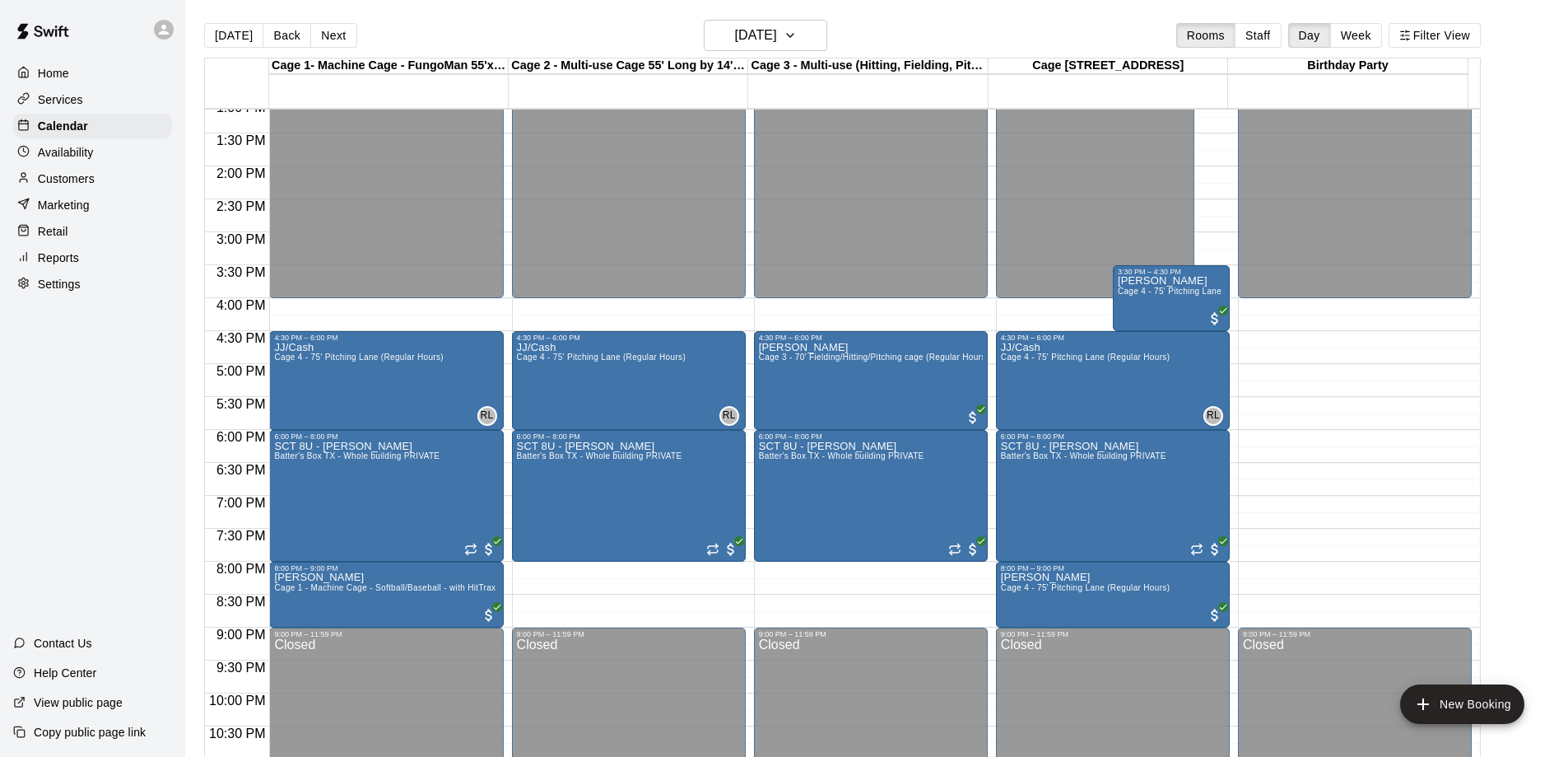
scroll to position [784, 0]
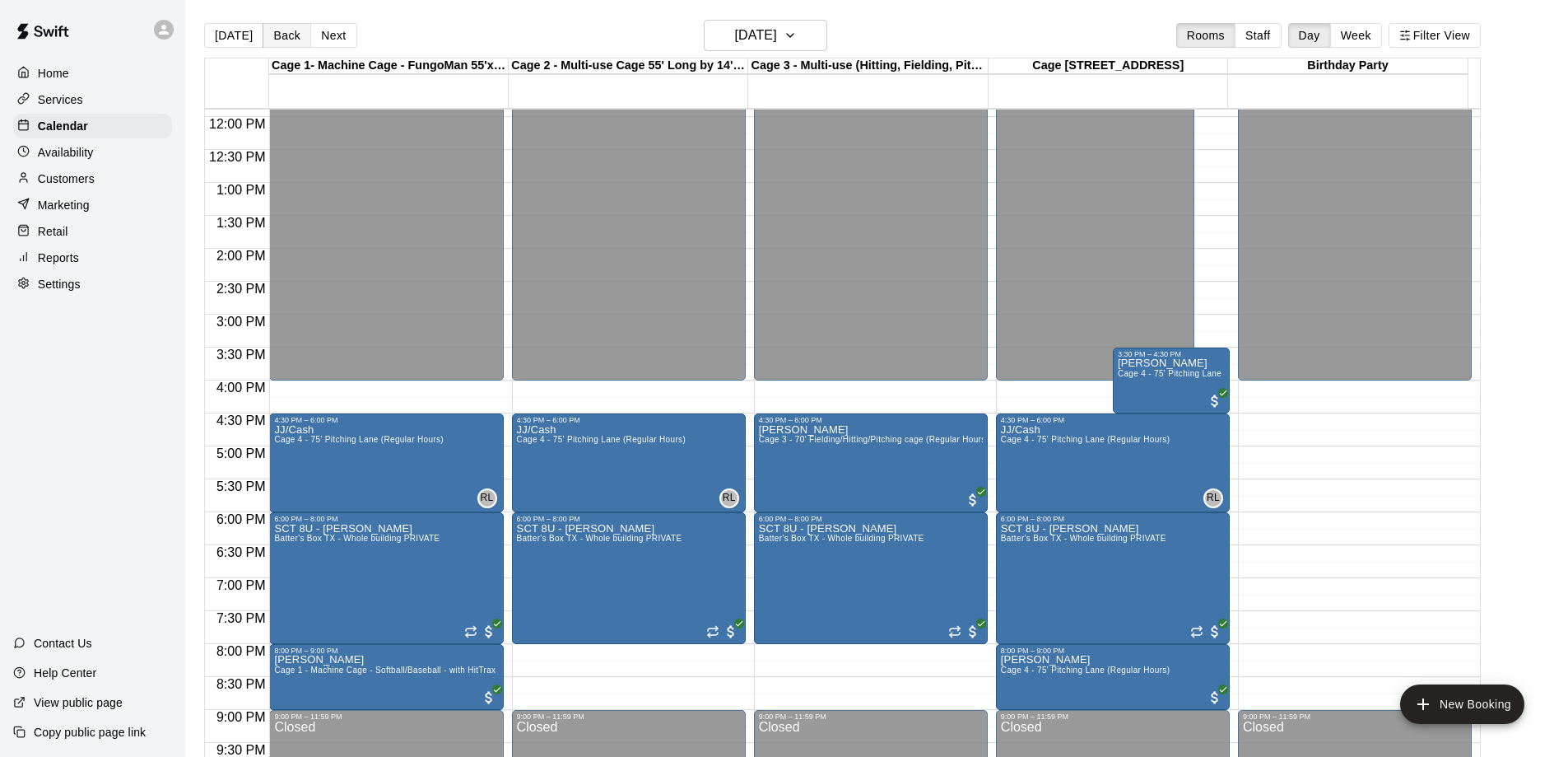
click at [286, 42] on button "Back" at bounding box center [287, 36] width 48 height 25
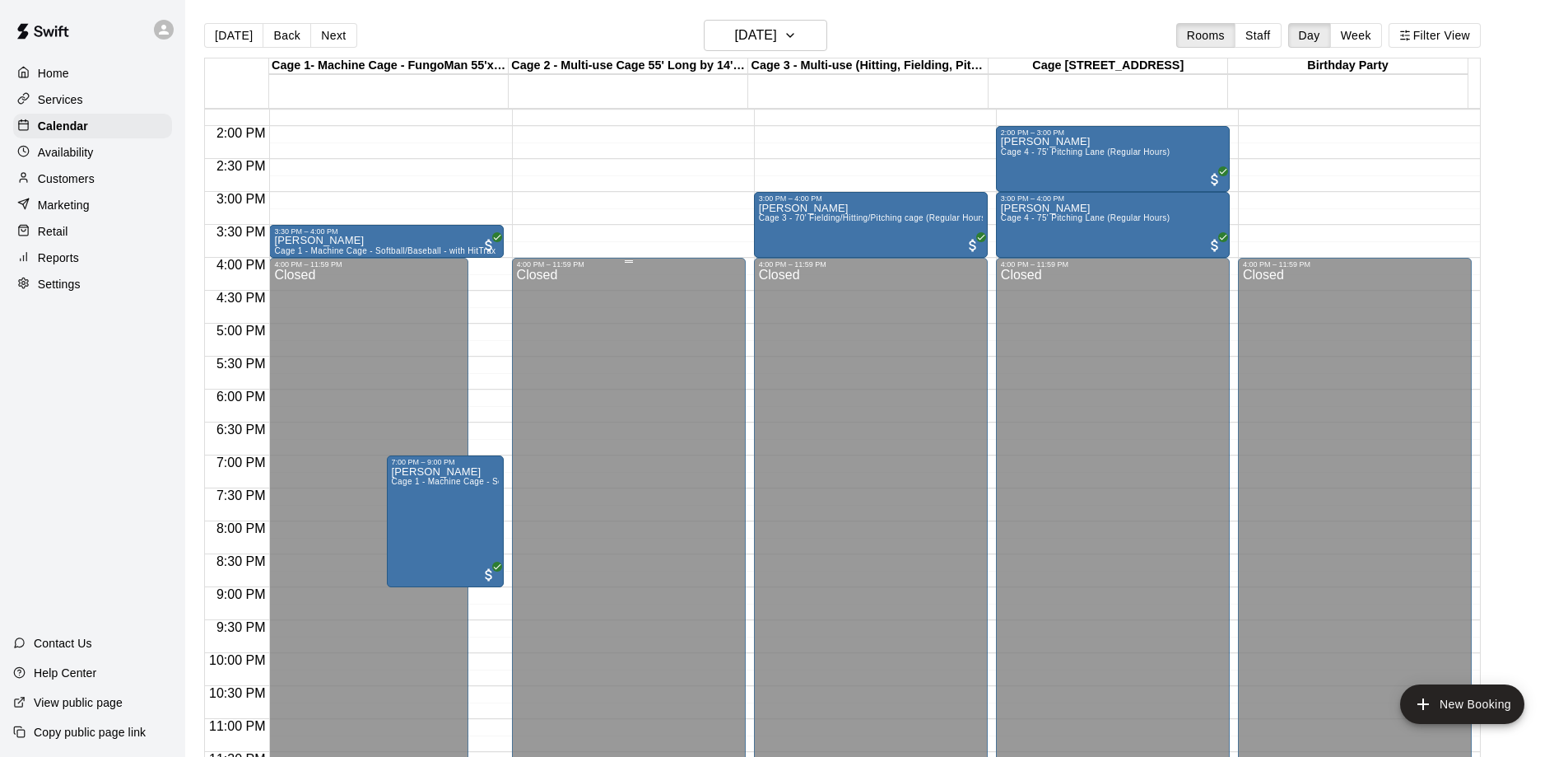
scroll to position [917, 0]
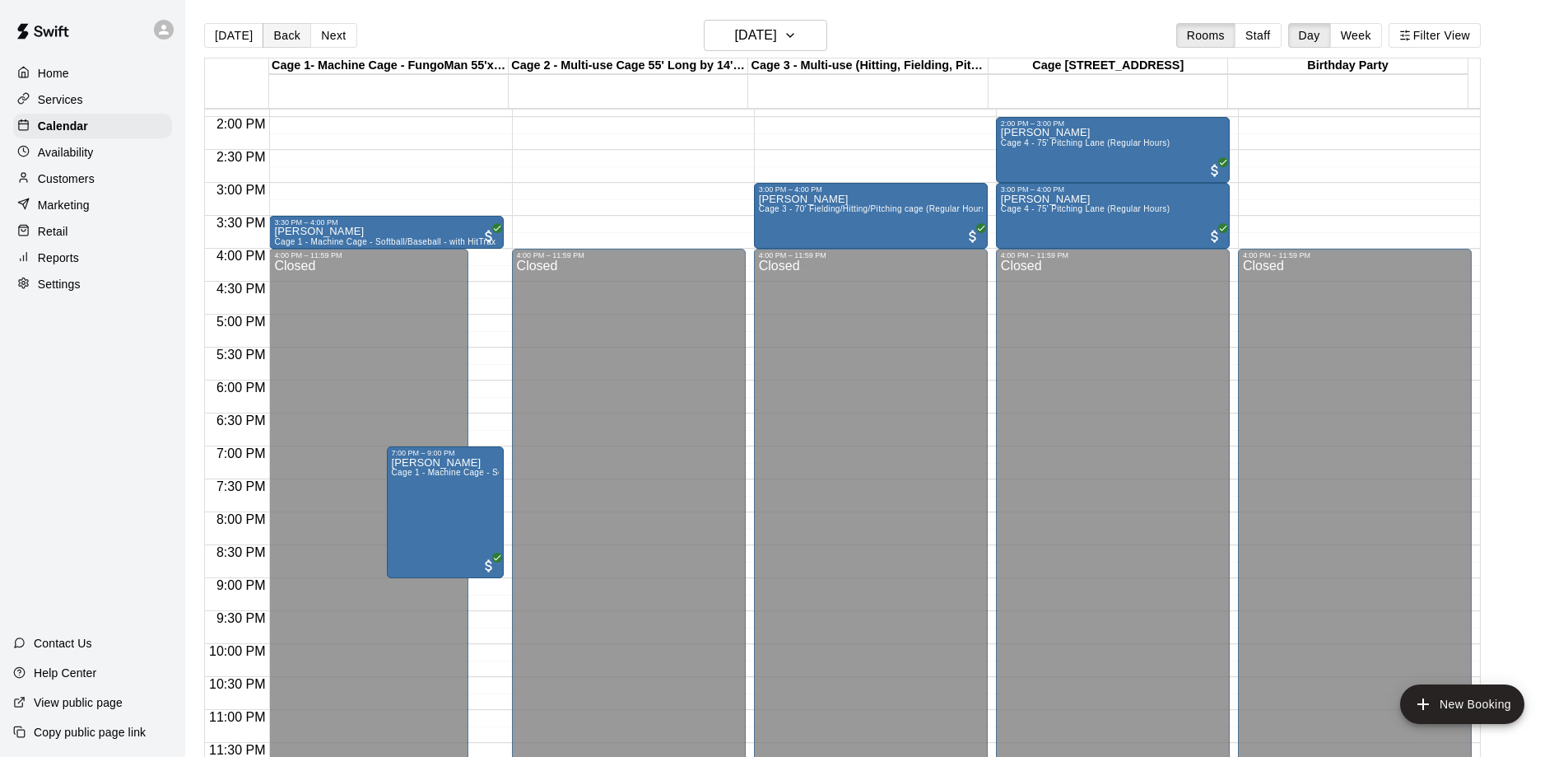
click at [284, 31] on button "Back" at bounding box center [287, 36] width 48 height 25
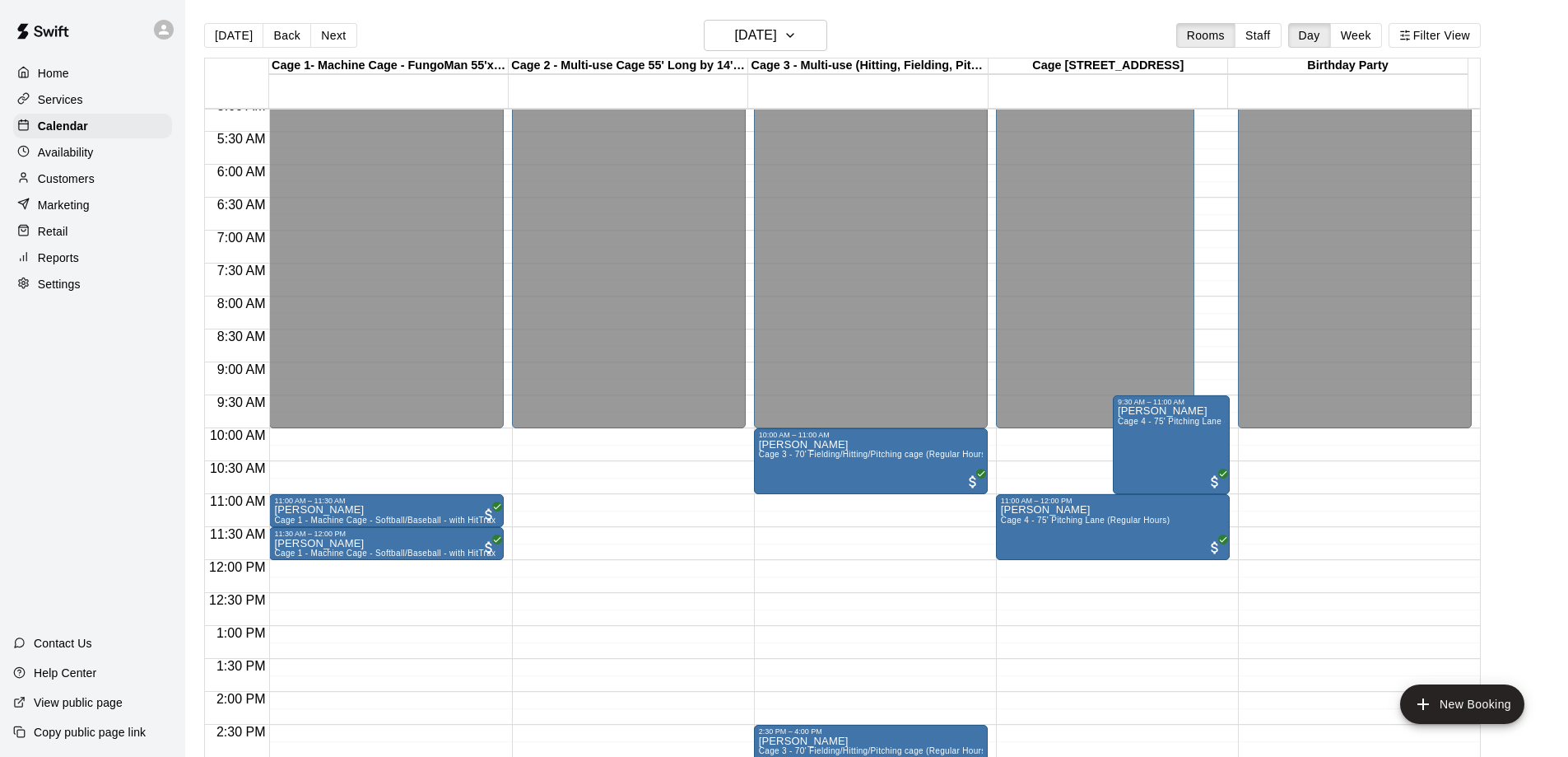
scroll to position [0, 0]
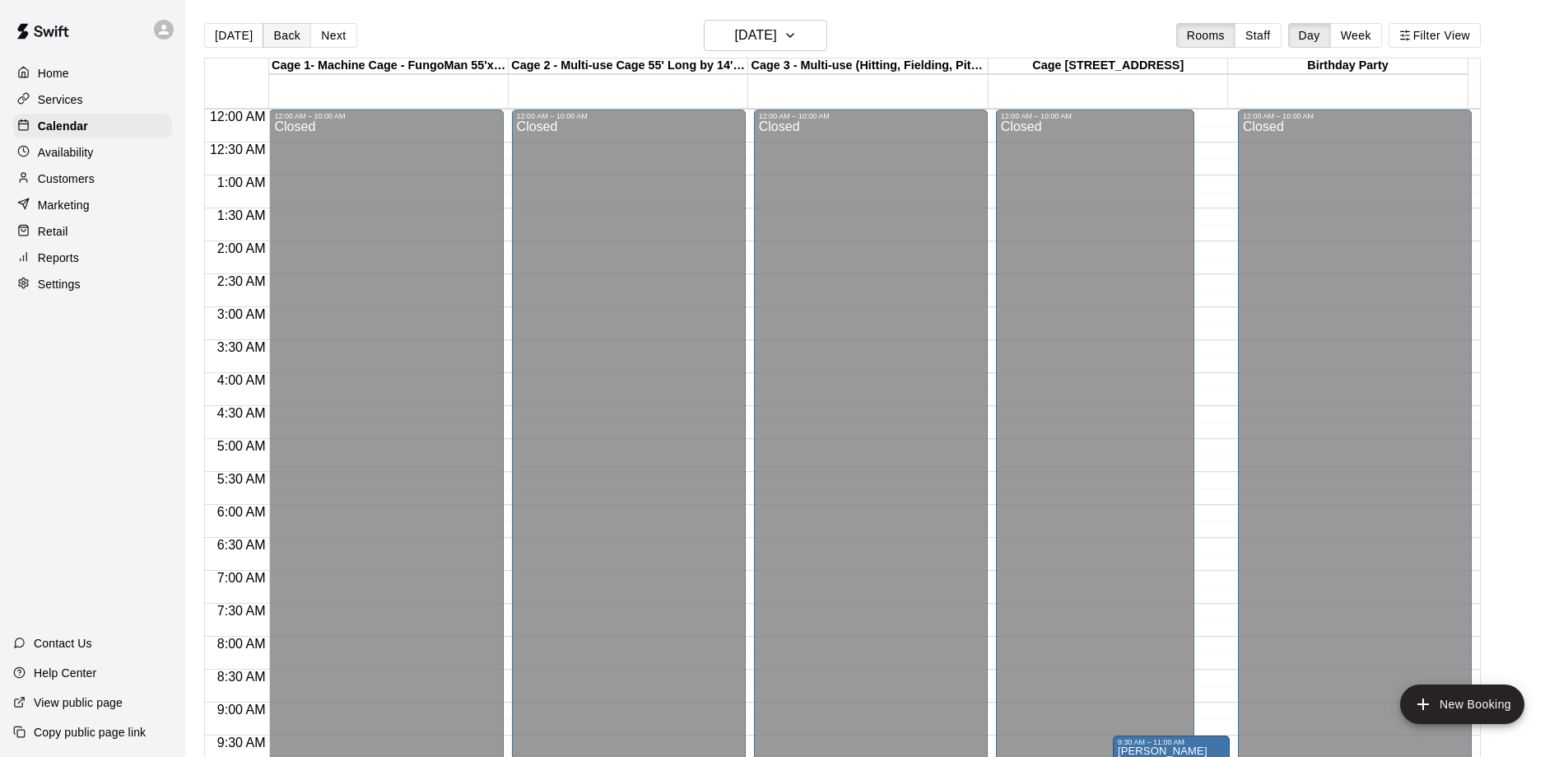
click at [279, 34] on button "Back" at bounding box center [287, 36] width 48 height 25
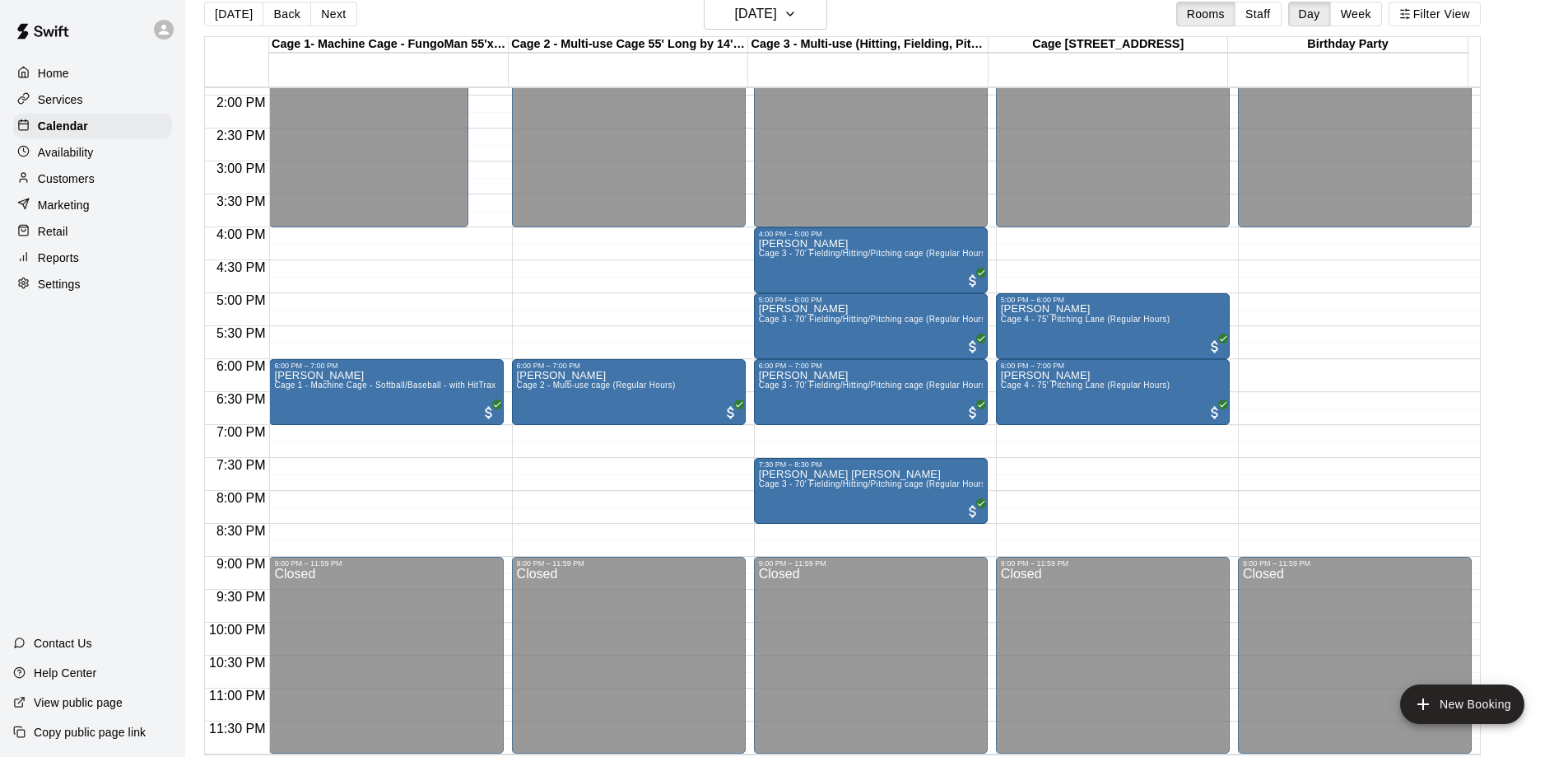
scroll to position [27, 0]
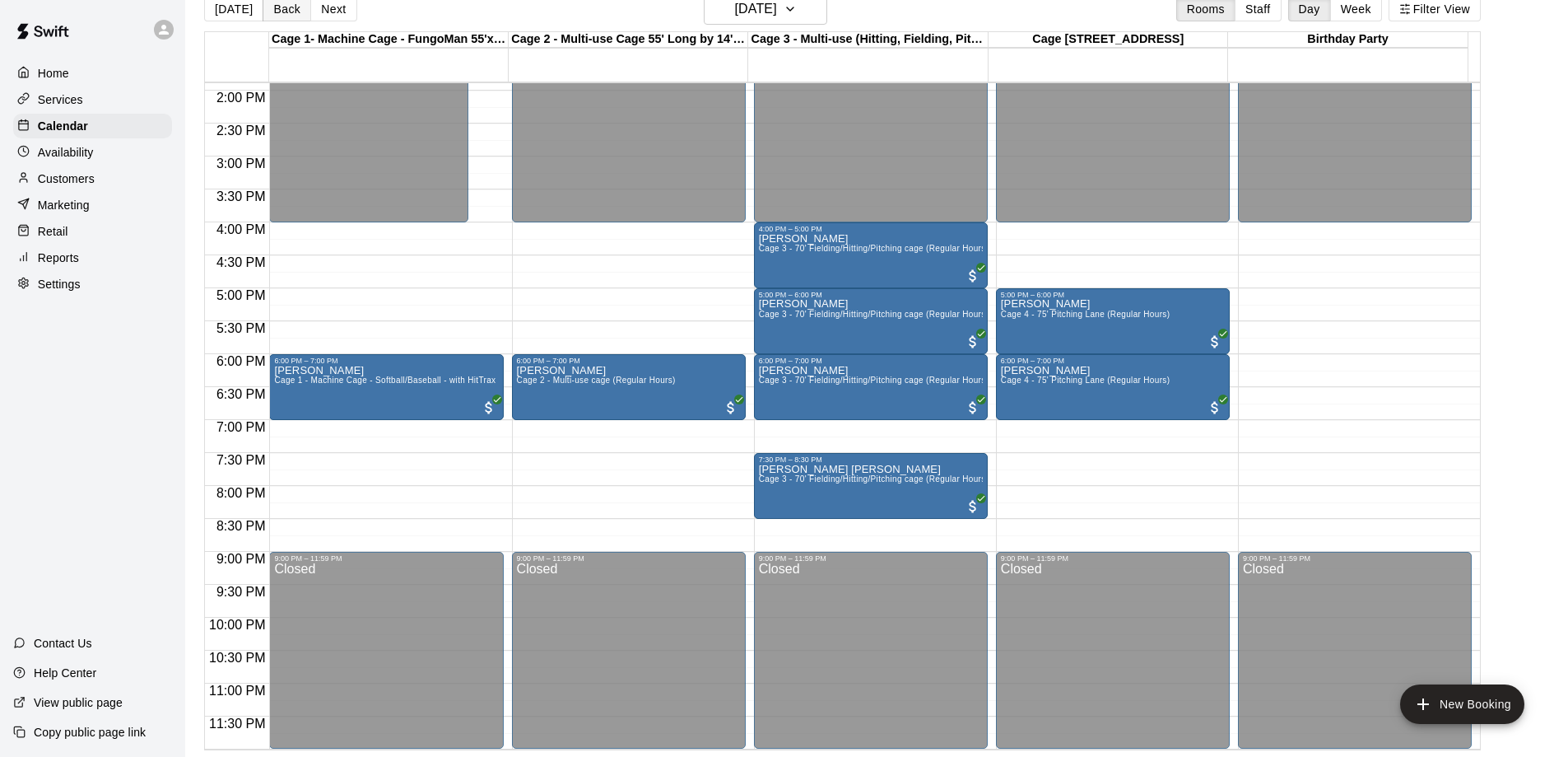
click at [275, 10] on button "Back" at bounding box center [287, 9] width 48 height 25
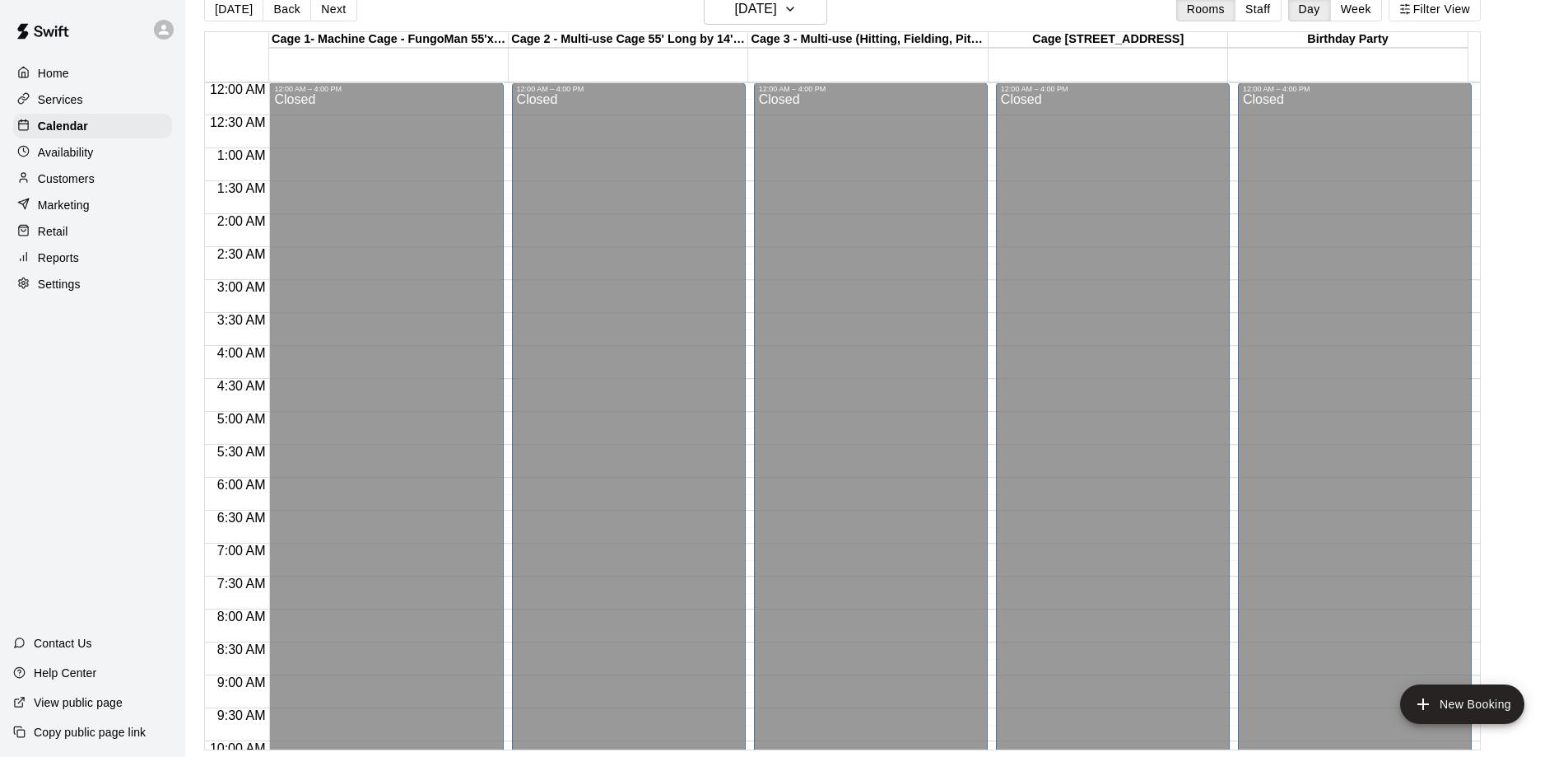
scroll to position [0, 0]
click at [328, 17] on button "Next" at bounding box center [333, 9] width 46 height 25
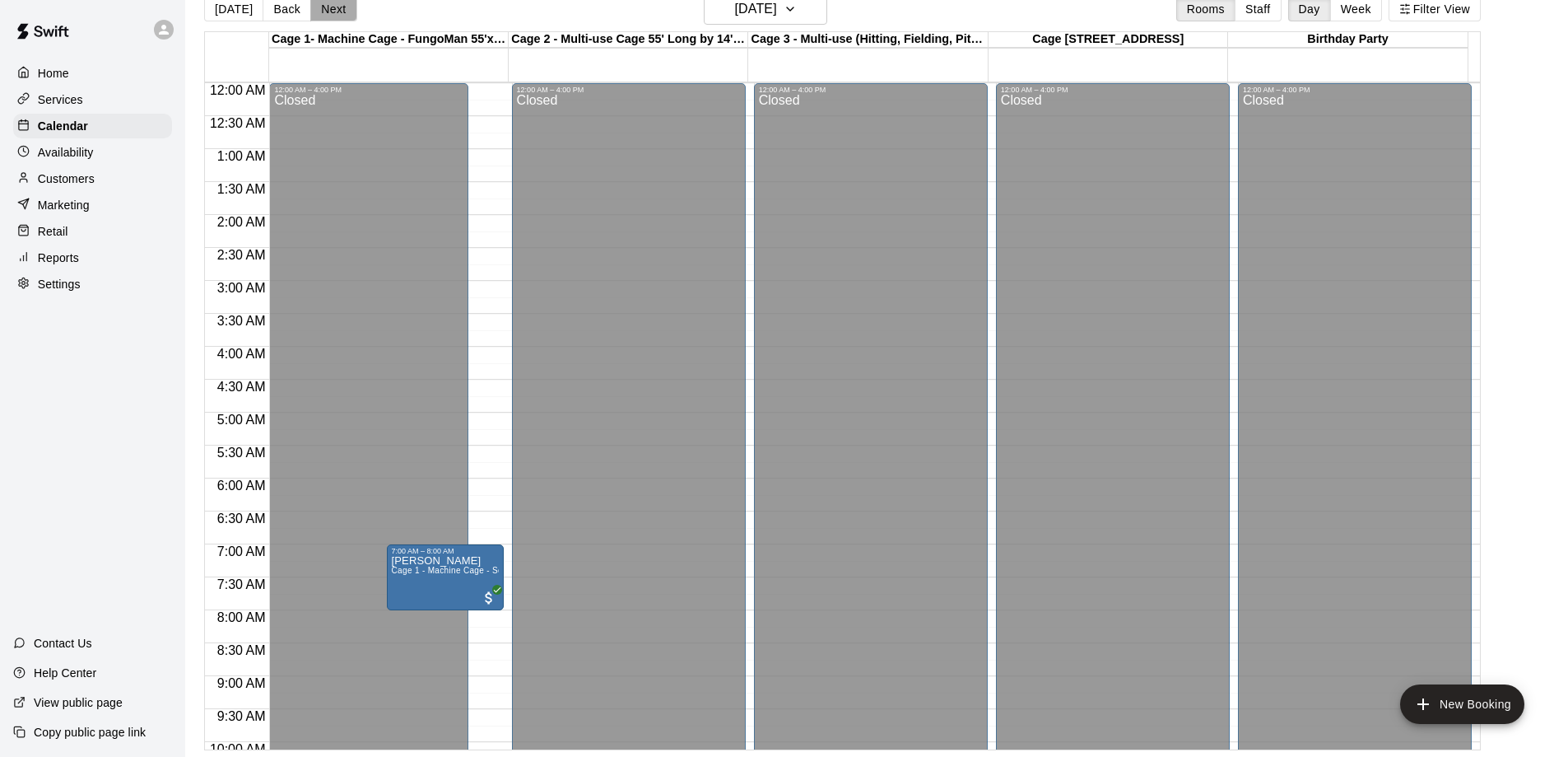
click at [328, 17] on button "Next" at bounding box center [333, 9] width 46 height 25
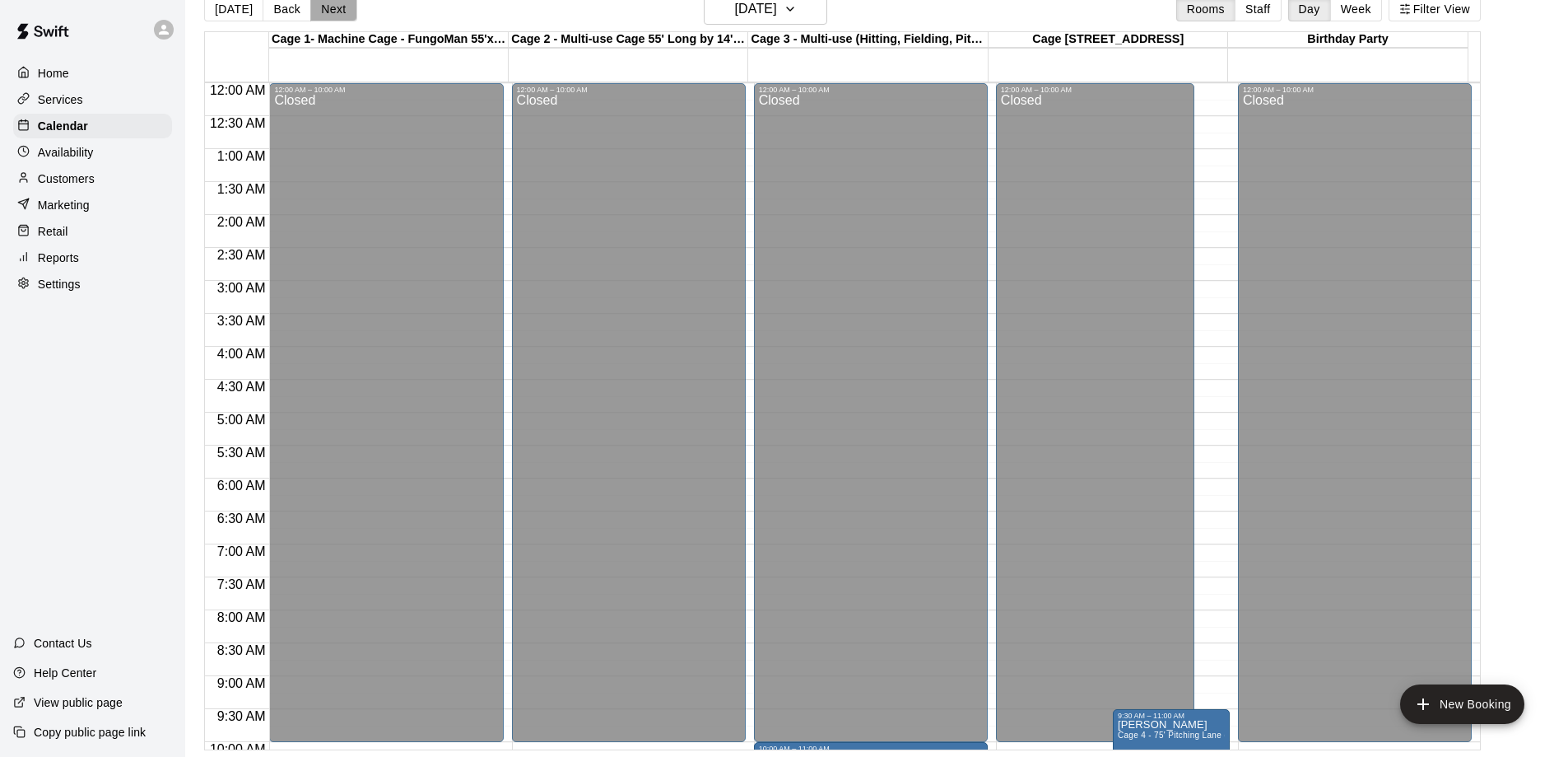
click at [328, 17] on button "Next" at bounding box center [333, 9] width 46 height 25
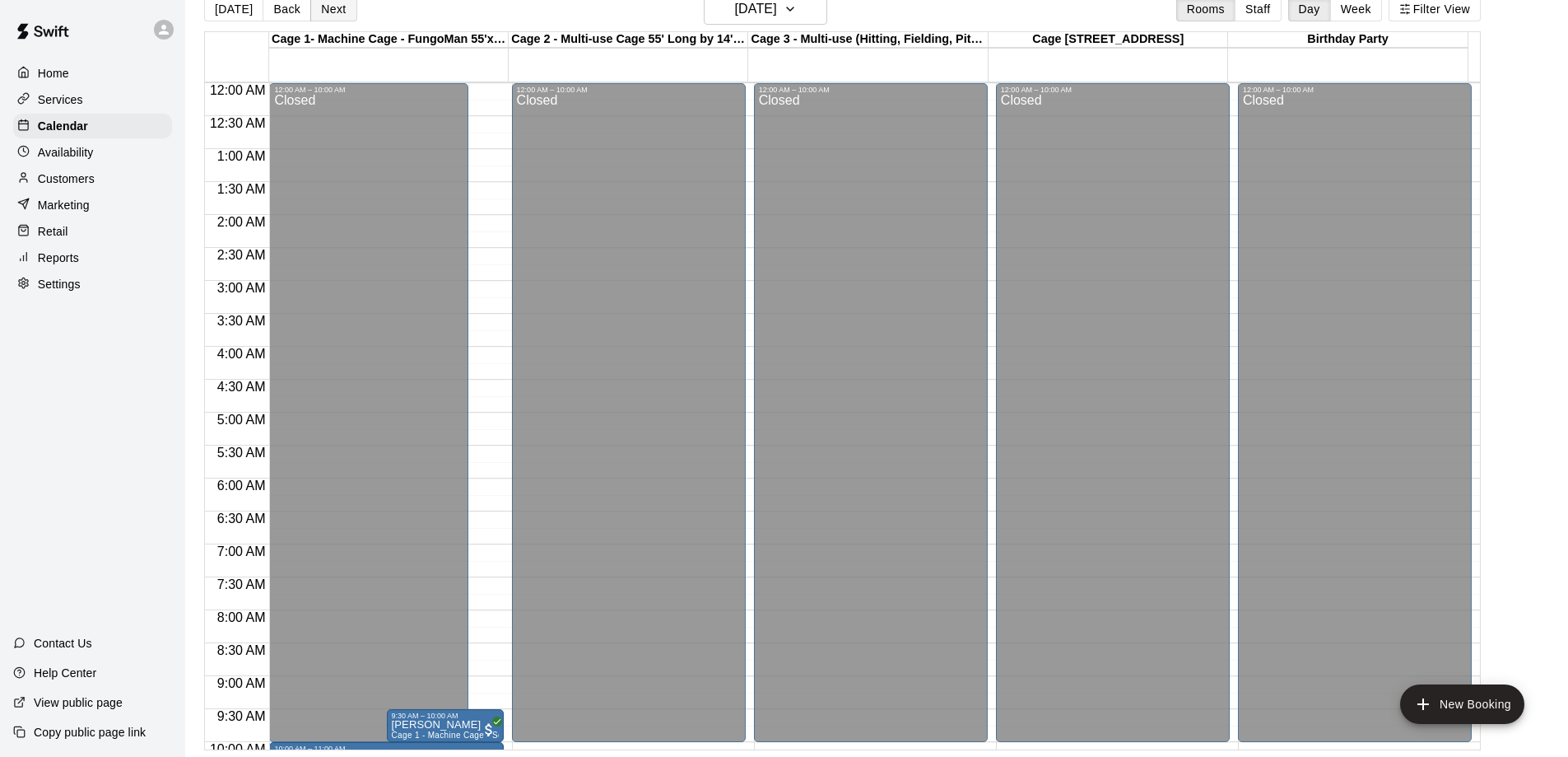
click at [328, 17] on button "Next" at bounding box center [333, 9] width 46 height 25
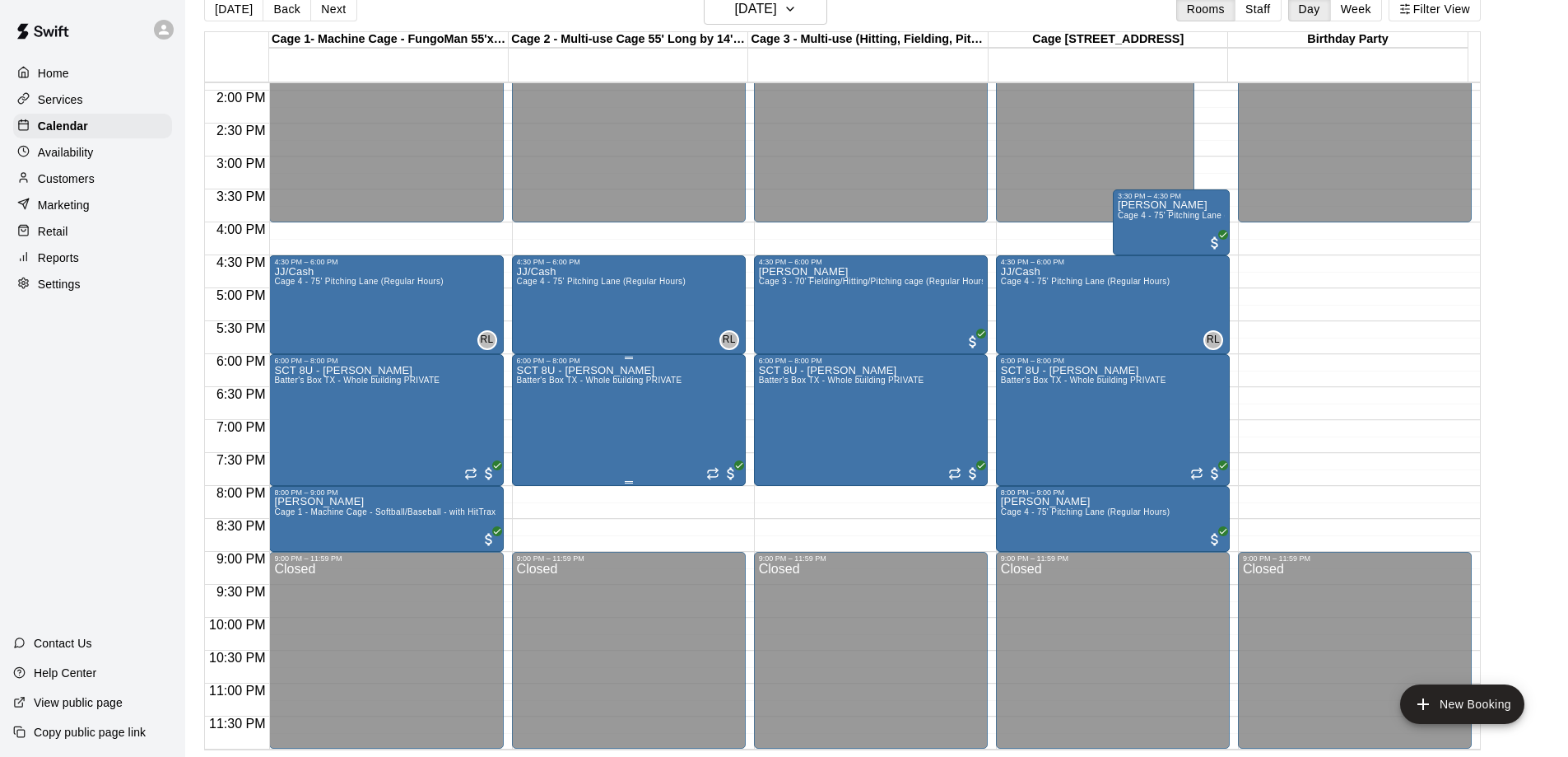
scroll to position [917, 0]
click at [336, 14] on button "Next" at bounding box center [333, 9] width 46 height 25
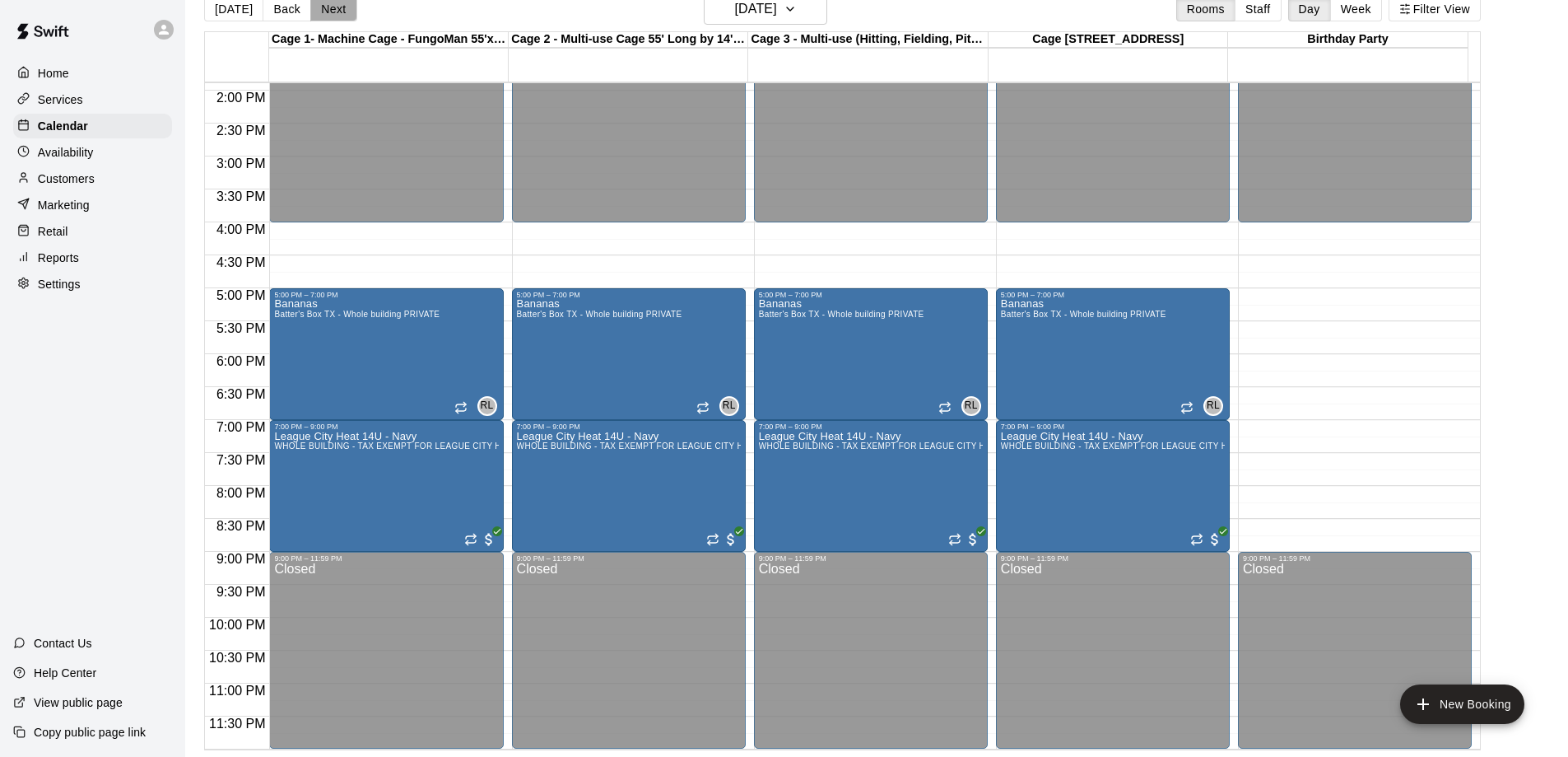
click at [336, 14] on button "Next" at bounding box center [333, 9] width 46 height 25
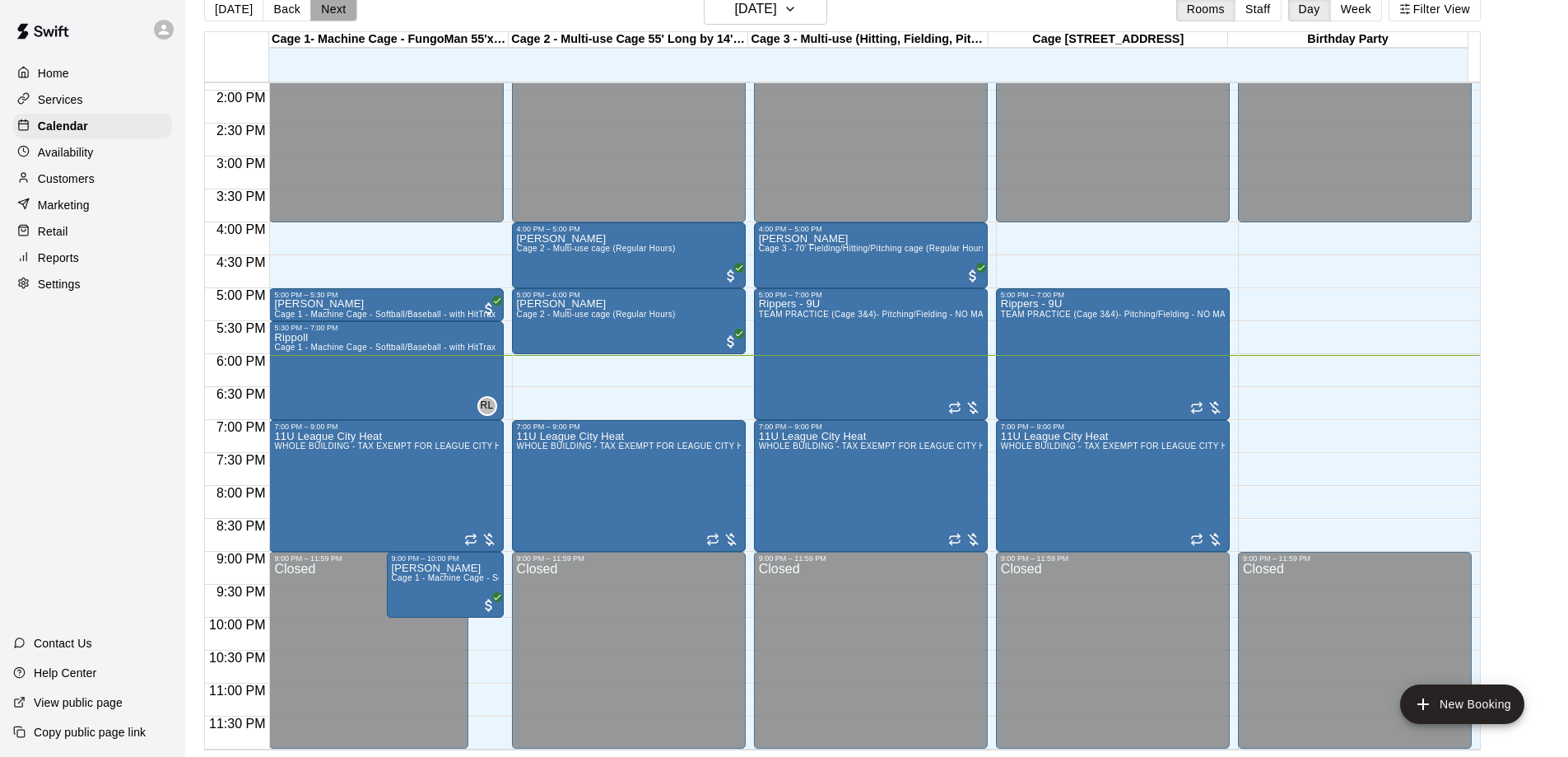
click at [333, 11] on button "Next" at bounding box center [333, 9] width 46 height 25
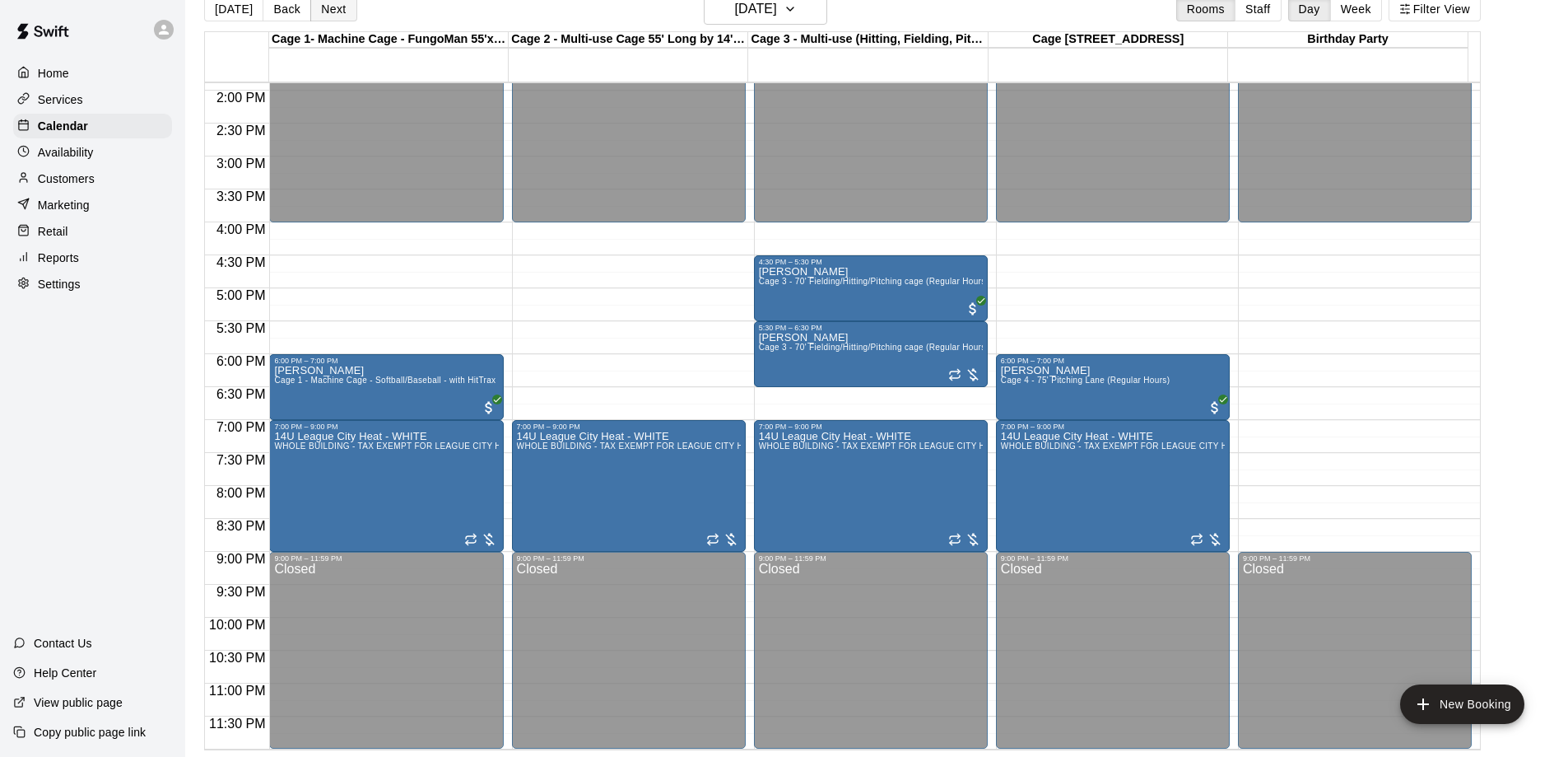
click at [322, 6] on button "Next" at bounding box center [333, 9] width 46 height 25
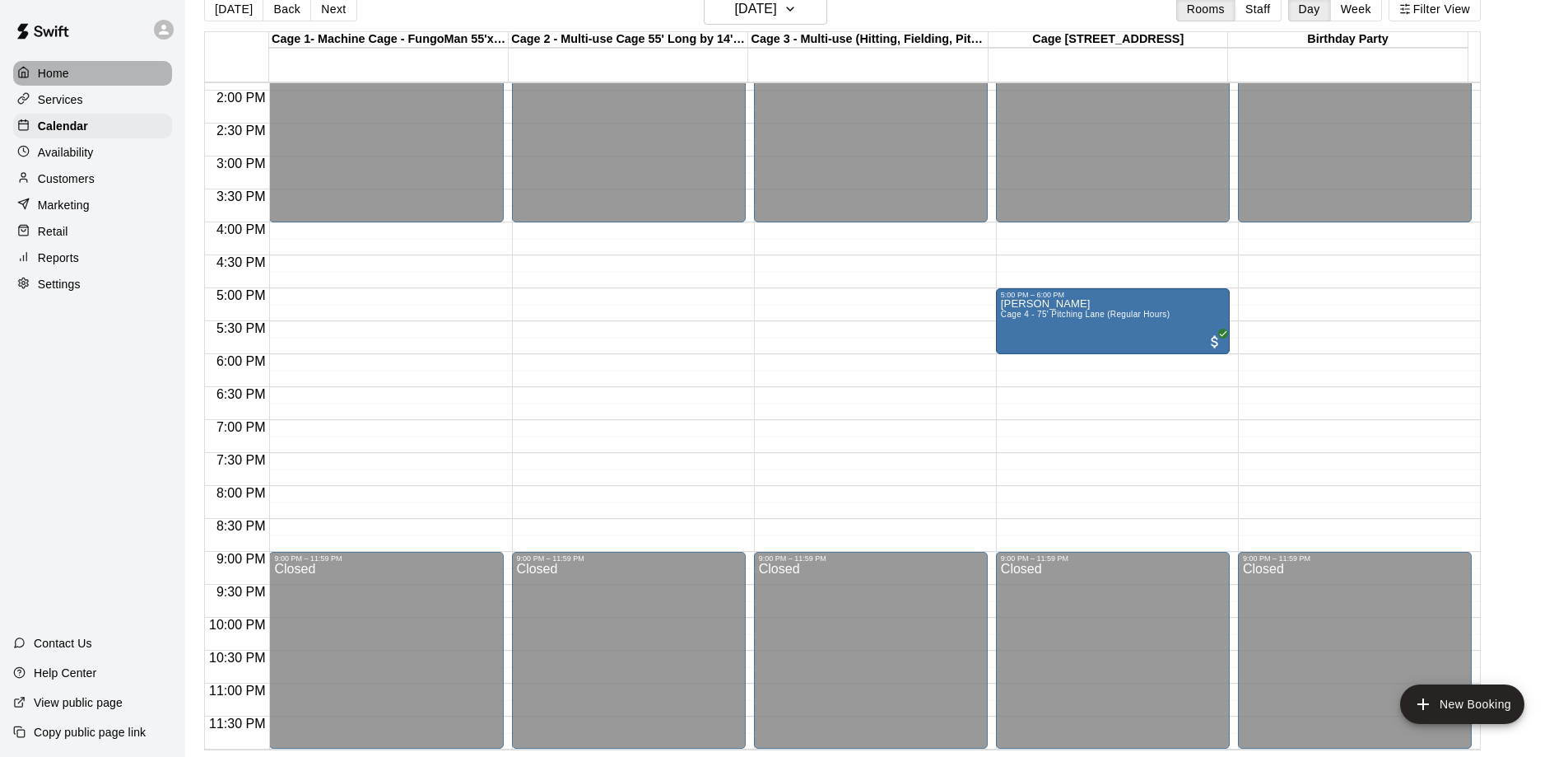
click at [74, 75] on div "Home" at bounding box center [92, 73] width 159 height 25
